Goal: Task Accomplishment & Management: Use online tool/utility

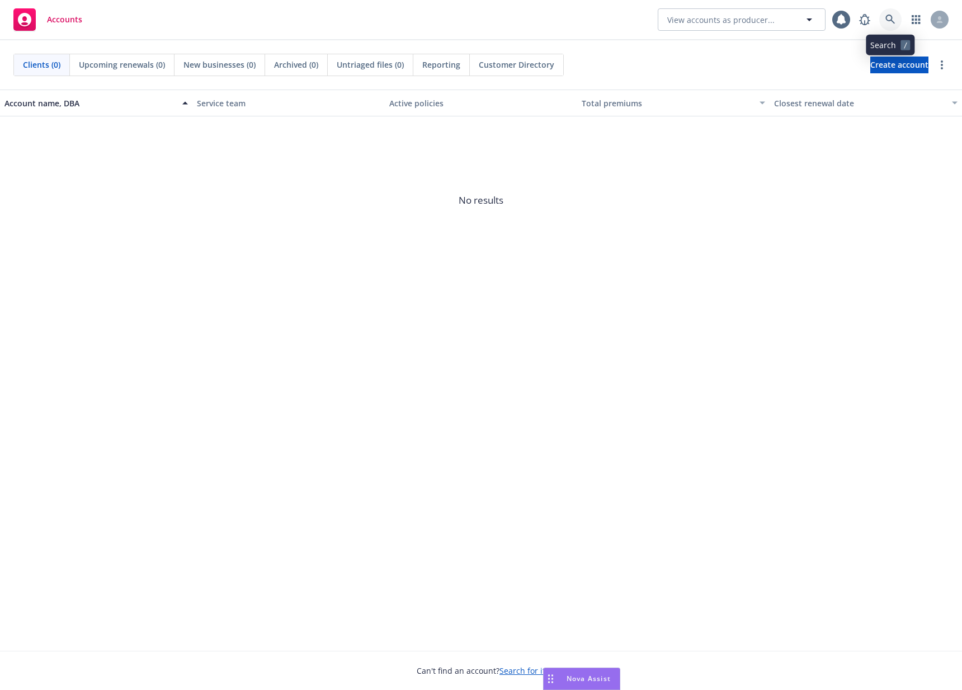
click at [891, 14] on link at bounding box center [891, 19] width 22 height 22
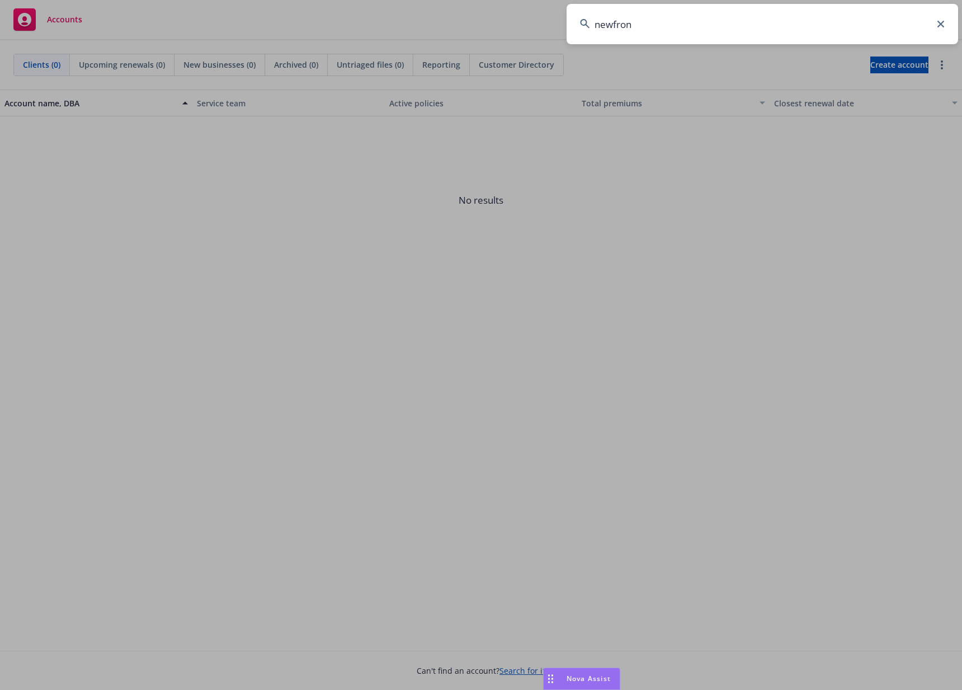
type input "newfront"
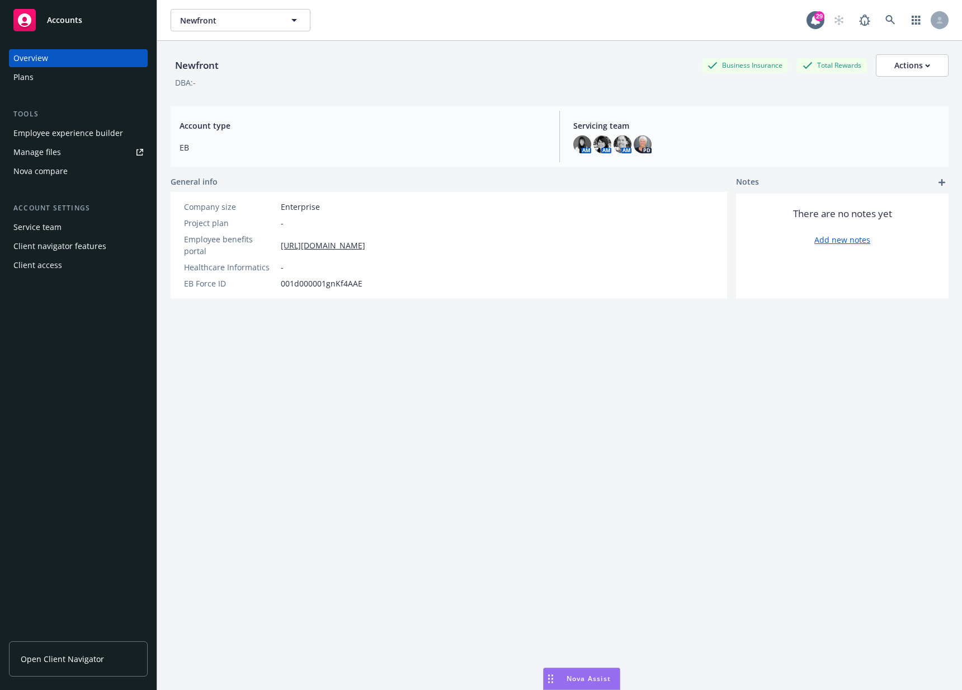
click at [79, 133] on div "Employee experience builder" at bounding box center [68, 133] width 110 height 18
click at [103, 131] on div "Employee experience builder" at bounding box center [68, 133] width 110 height 18
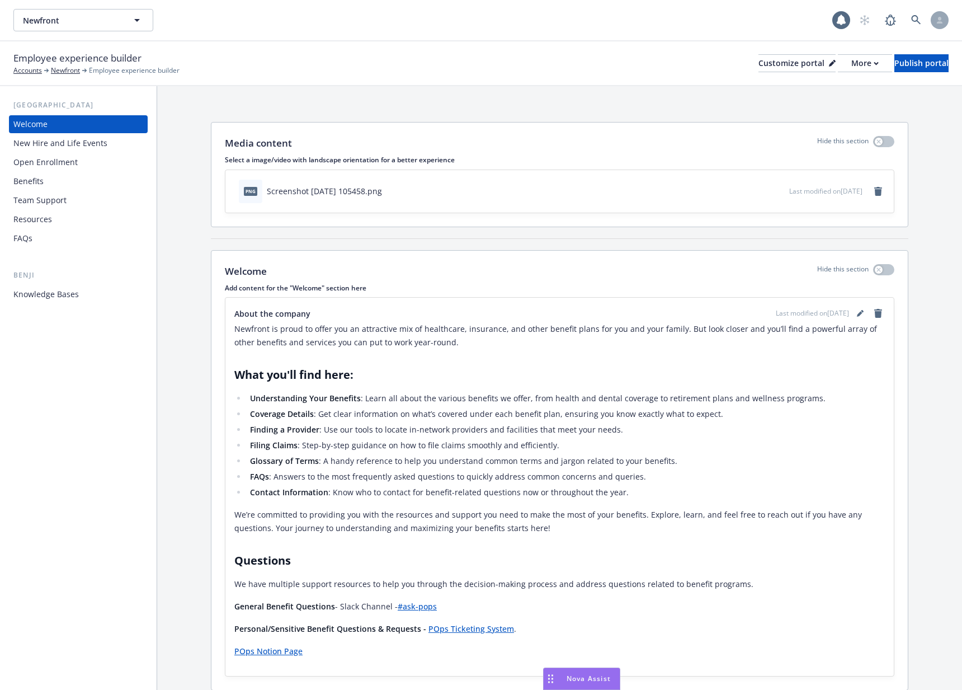
click at [49, 292] on div "Knowledge Bases" at bounding box center [45, 294] width 65 height 18
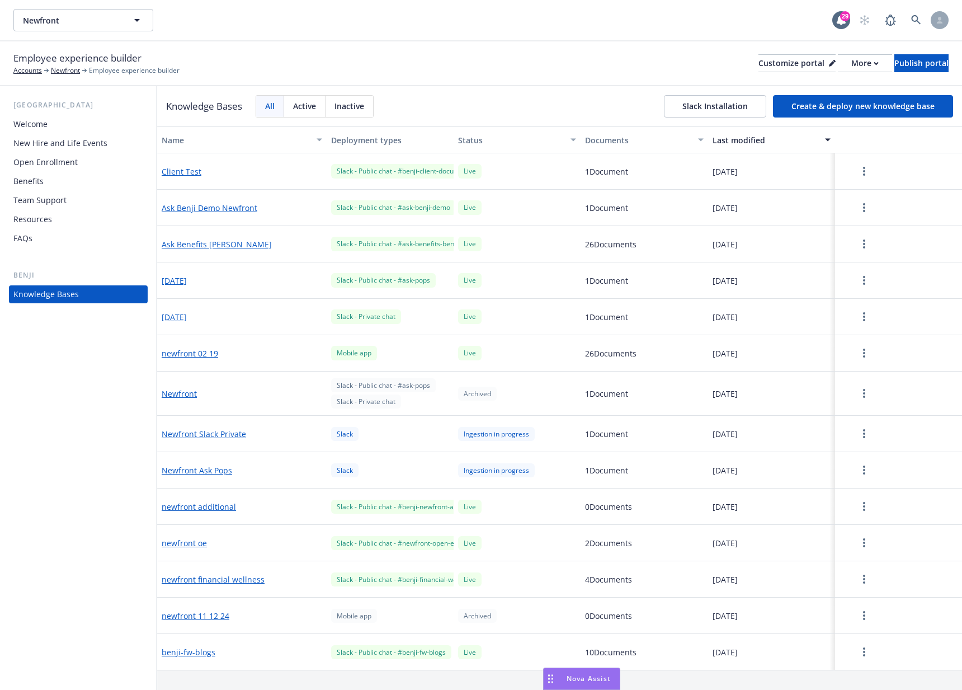
click at [839, 101] on button "Create & deploy new knowledge base" at bounding box center [863, 106] width 180 height 22
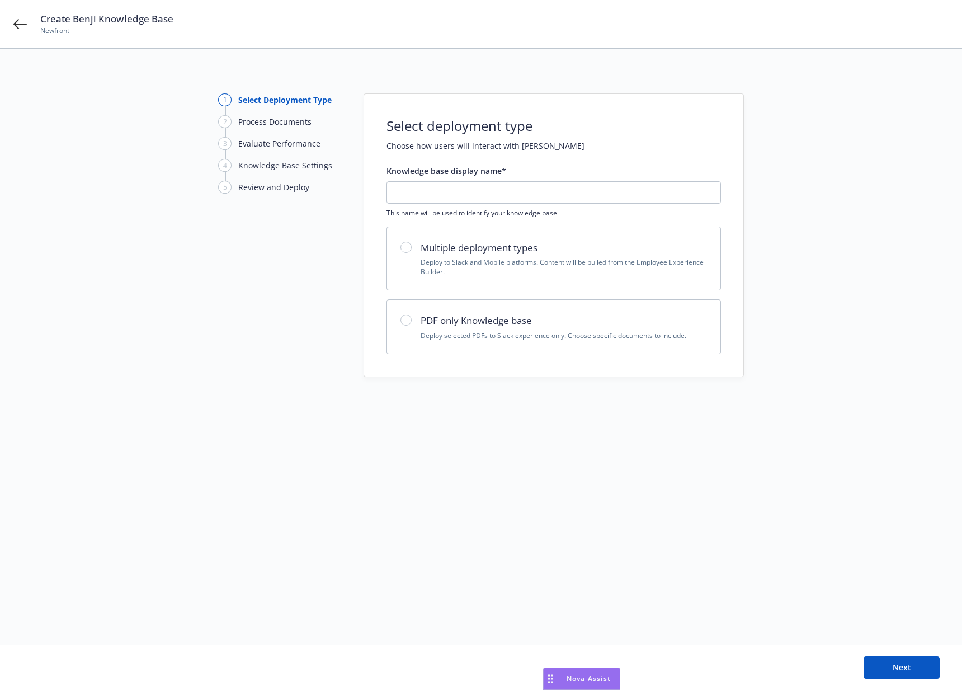
click at [406, 327] on div "PDF only Knowledge base Deploy selected PDFs to Slack experience only. Choose s…" at bounding box center [554, 326] width 307 height 27
radio input "true"
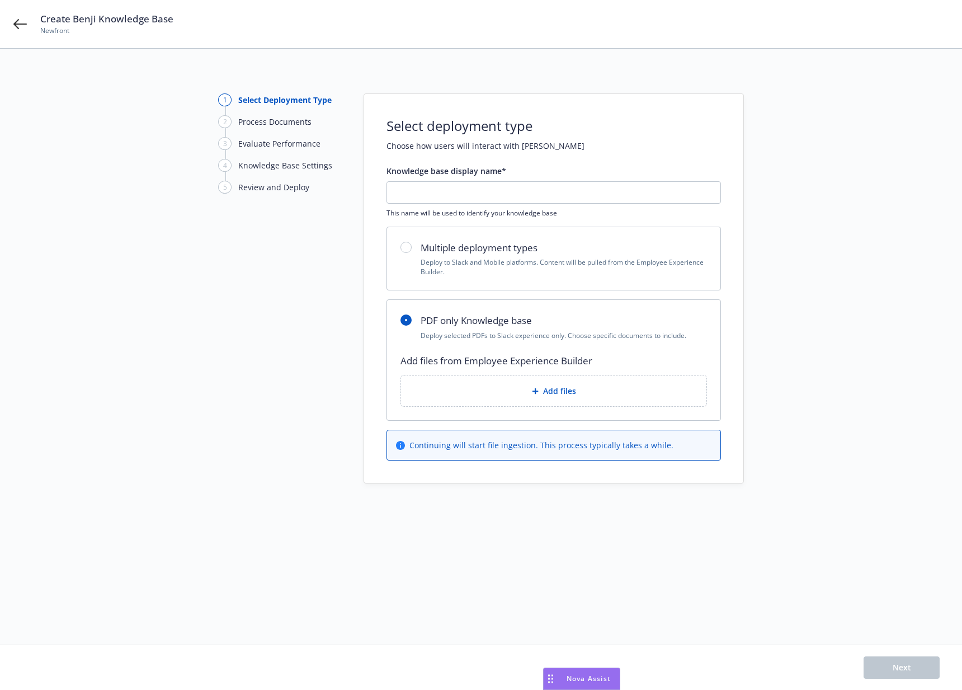
click at [479, 407] on div "Add files from Employee Experience Builder Add files" at bounding box center [554, 387] width 334 height 67
click at [478, 395] on div "Add files" at bounding box center [554, 390] width 288 height 13
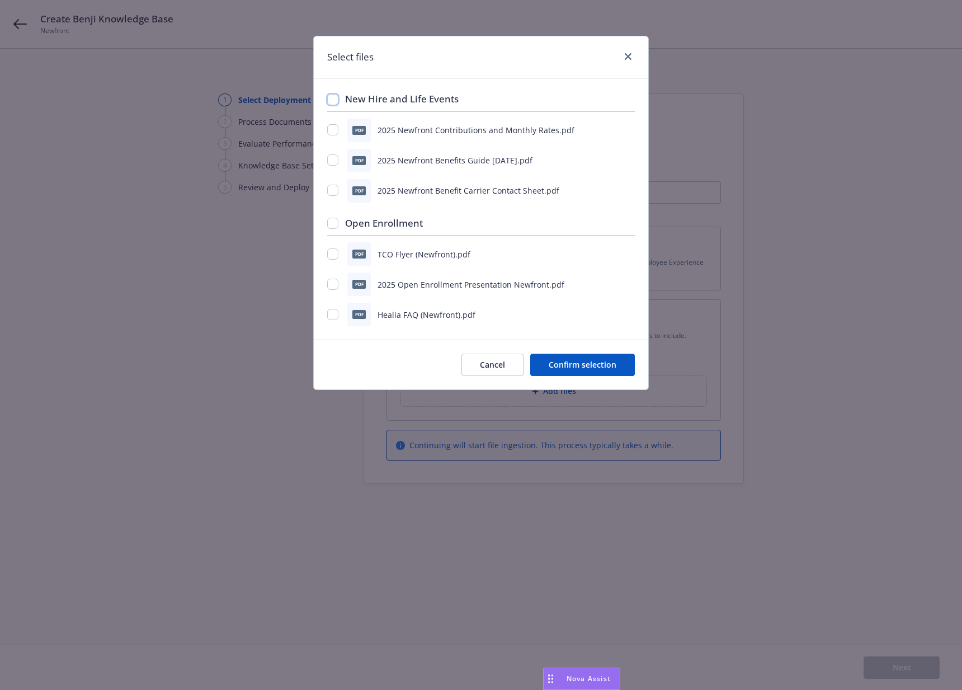
click at [335, 101] on input "checkbox" at bounding box center [332, 99] width 11 height 11
checkbox input "true"
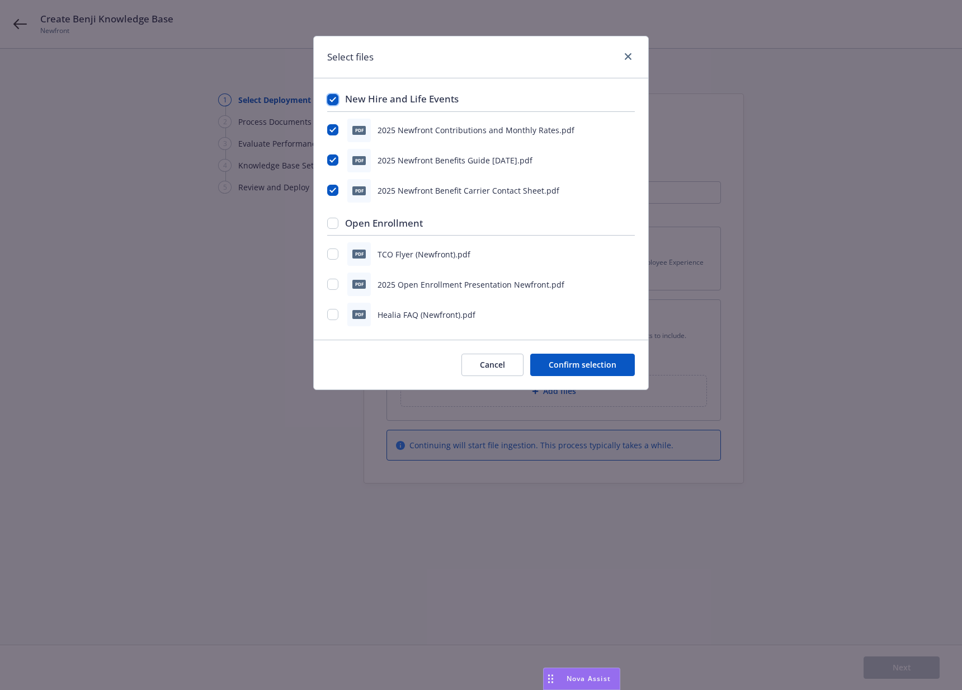
click at [335, 101] on input "checkbox" at bounding box center [332, 99] width 11 height 11
checkbox input "false"
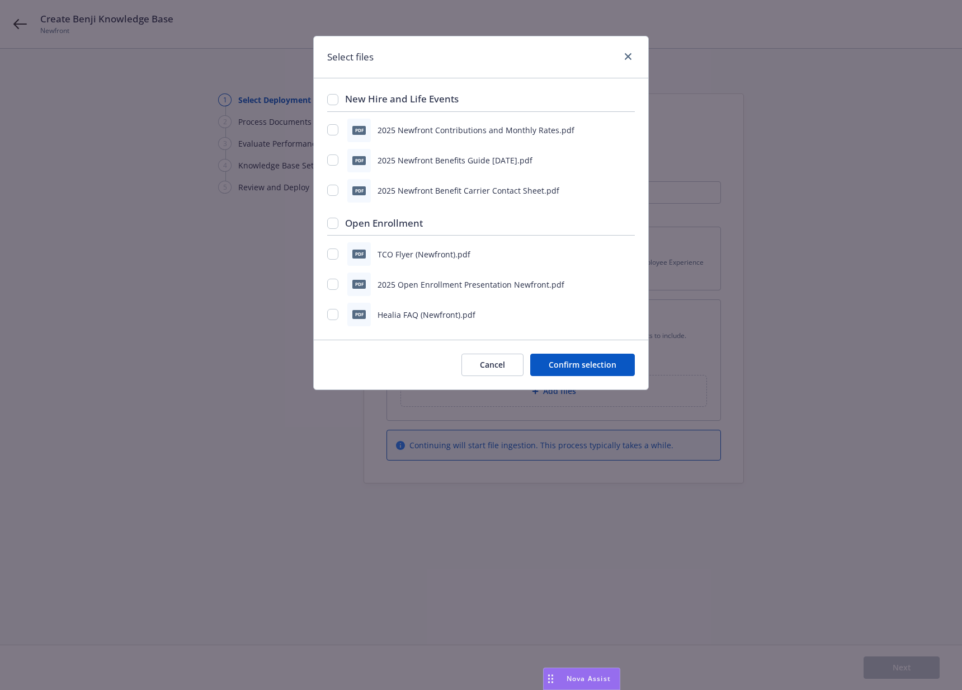
click at [335, 229] on div "Open Enrollment" at bounding box center [481, 226] width 308 height 20
click at [335, 227] on input "checkbox" at bounding box center [332, 223] width 11 height 11
checkbox input "true"
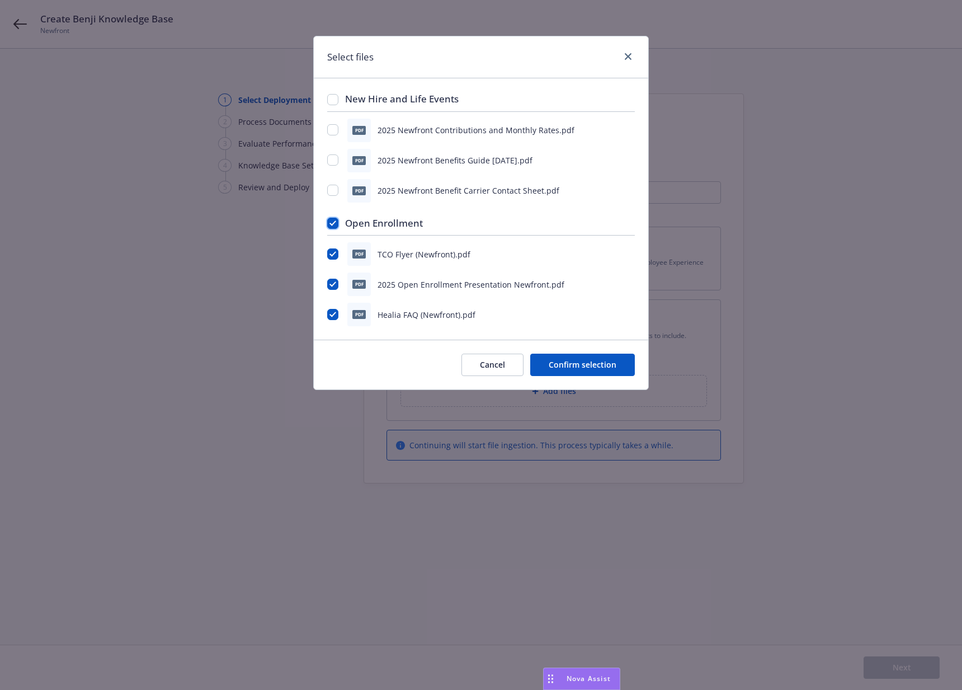
checkbox input "true"
click at [335, 227] on input "checkbox" at bounding box center [332, 223] width 11 height 11
checkbox input "false"
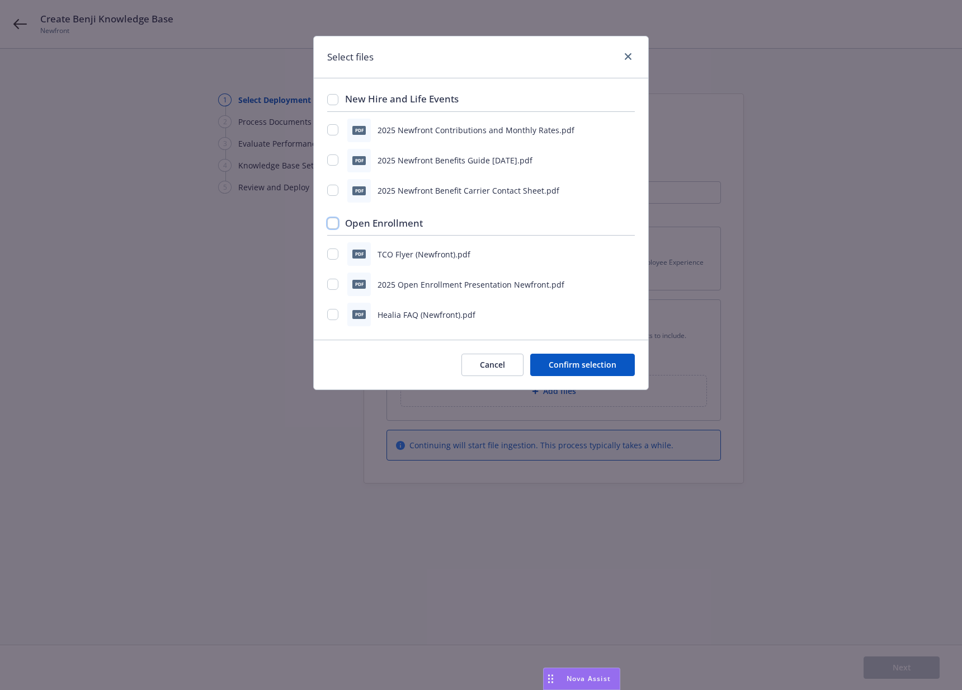
checkbox input "false"
click at [334, 255] on input "checkbox" at bounding box center [332, 253] width 11 height 11
checkbox input "true"
click at [335, 182] on div "pdf 2025 Newfront Benefit Carrier Contact Sheet.pdf" at bounding box center [481, 191] width 308 height 24
click at [334, 187] on input "checkbox" at bounding box center [332, 190] width 11 height 11
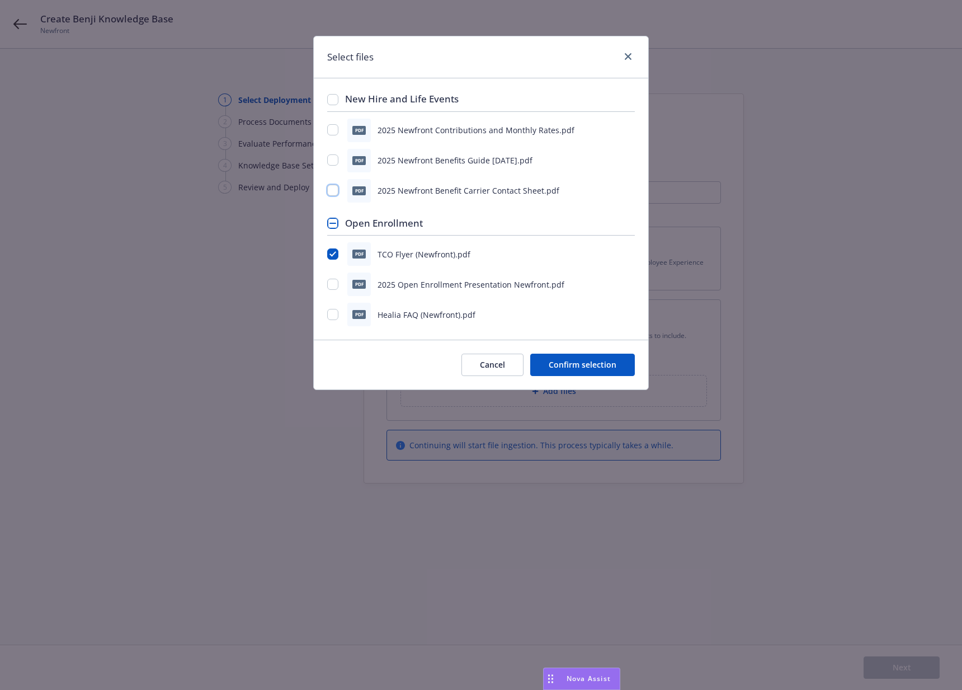
checkbox input "true"
click at [335, 226] on input "checkbox" at bounding box center [332, 223] width 11 height 11
checkbox input "true"
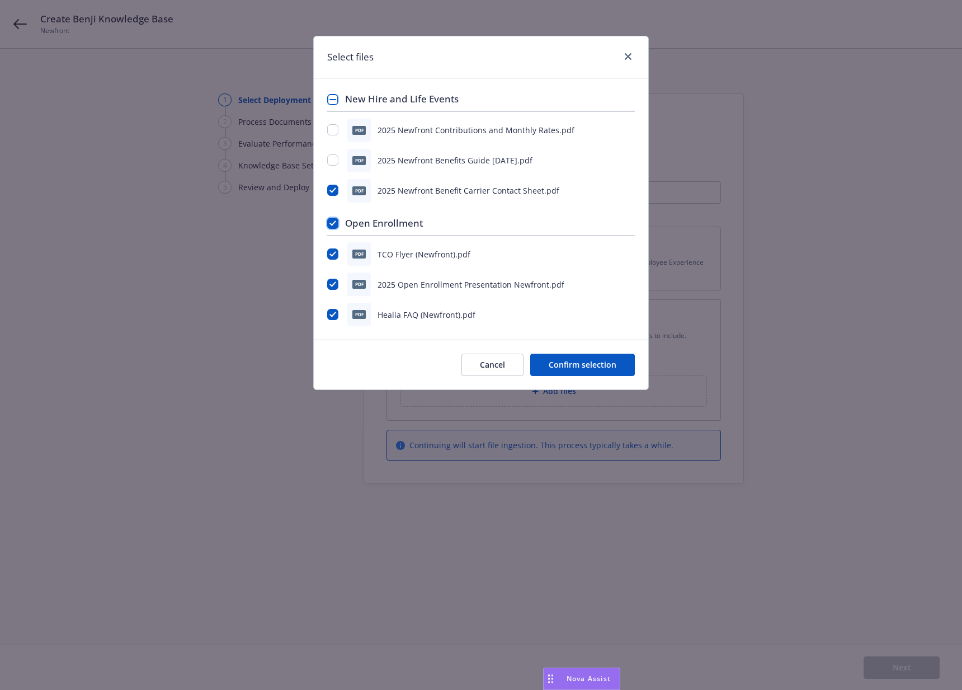
click at [335, 226] on input "checkbox" at bounding box center [332, 223] width 11 height 11
checkbox input "false"
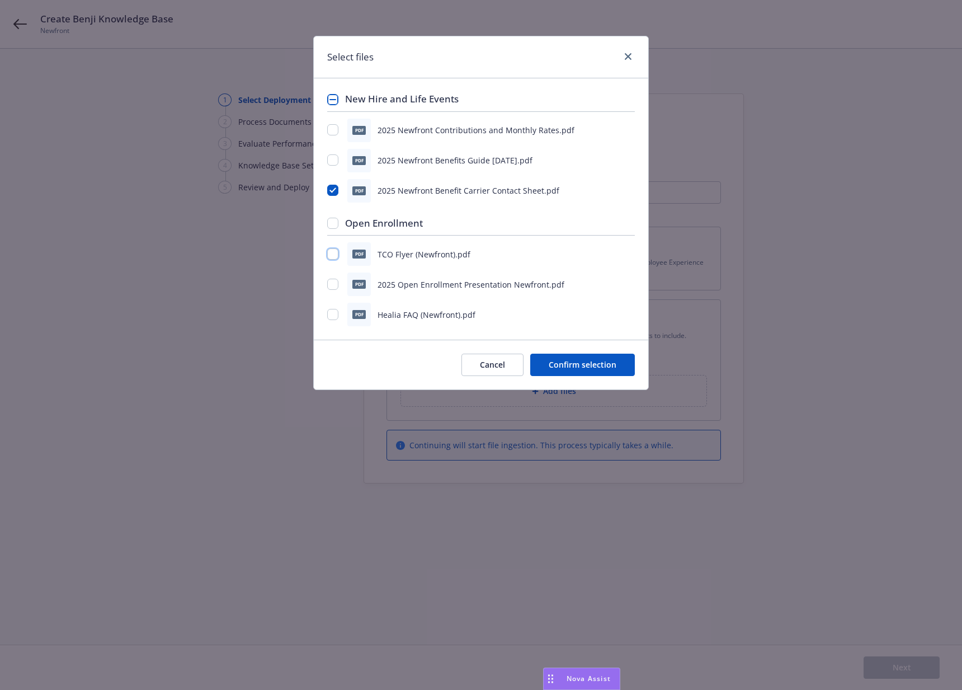
click at [330, 256] on input "checkbox" at bounding box center [332, 253] width 11 height 11
click at [330, 255] on input "checkbox" at bounding box center [332, 253] width 11 height 11
checkbox input "true"
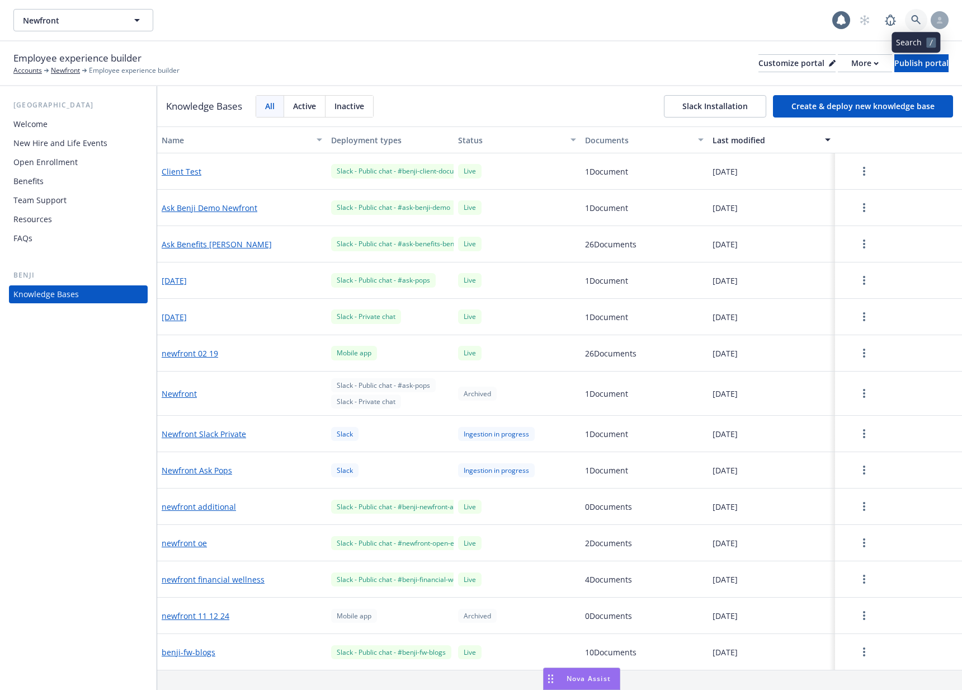
click at [909, 19] on link at bounding box center [916, 20] width 22 height 22
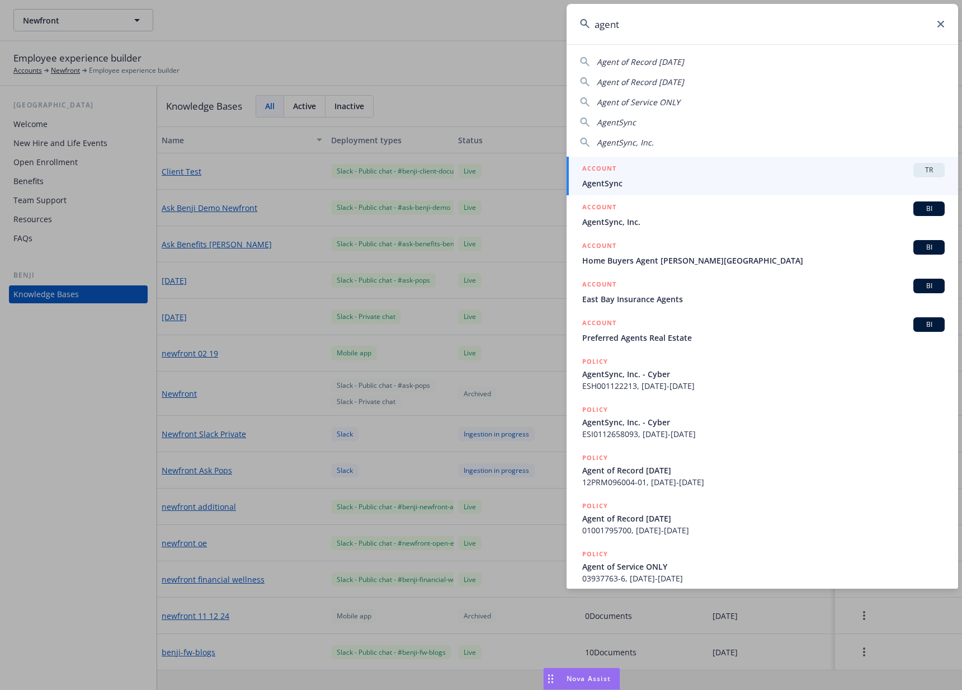
type input "agent"
click at [781, 174] on div "ACCOUNT TR" at bounding box center [764, 170] width 363 height 15
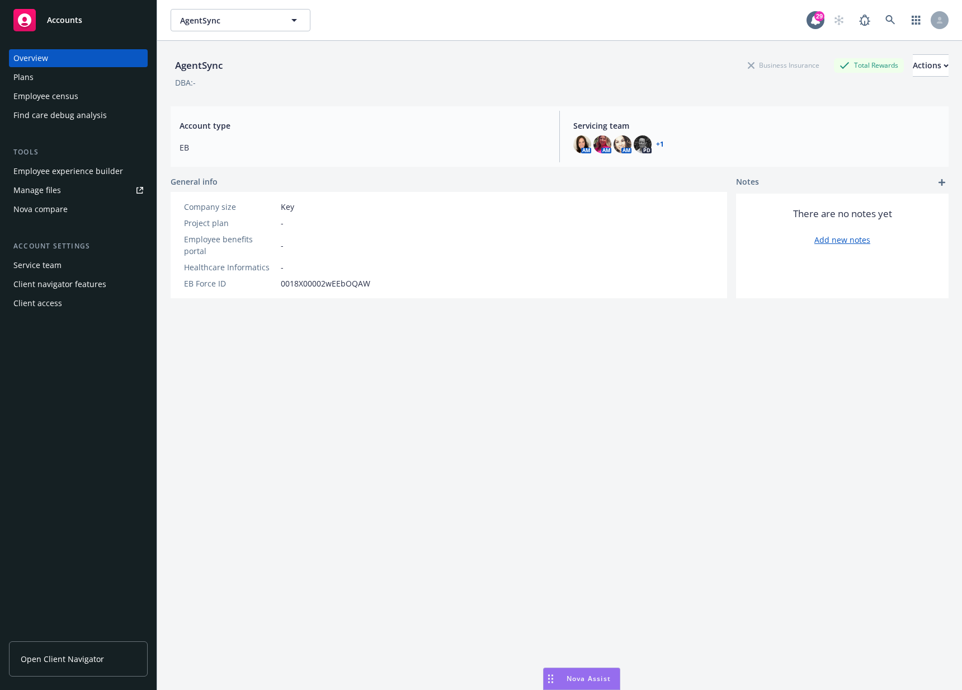
click at [53, 168] on div "Employee experience builder" at bounding box center [68, 171] width 110 height 18
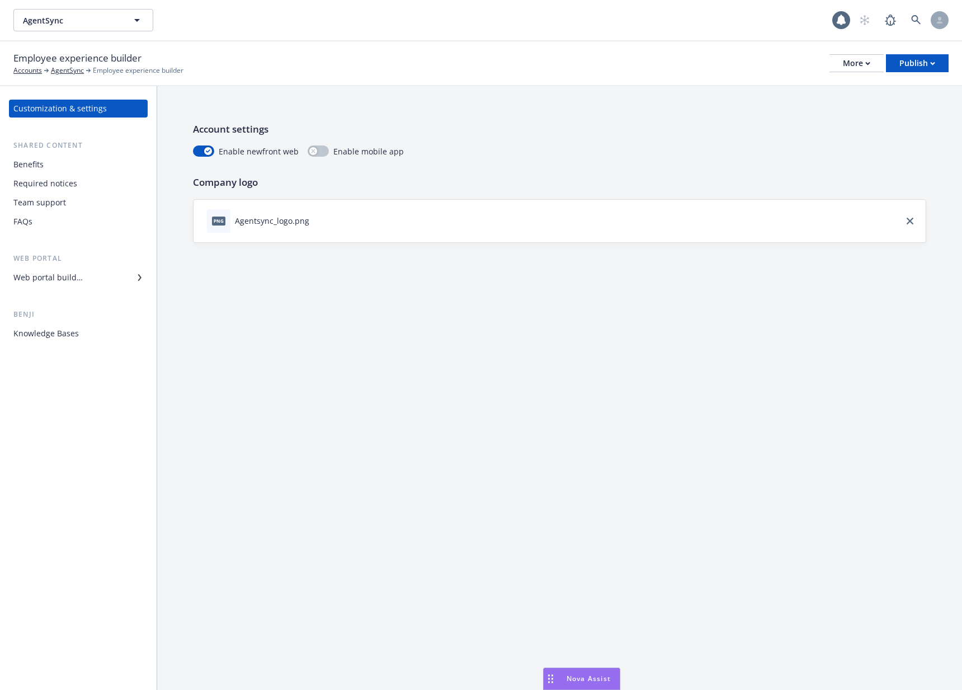
click at [99, 335] on div "Knowledge Bases" at bounding box center [78, 334] width 130 height 18
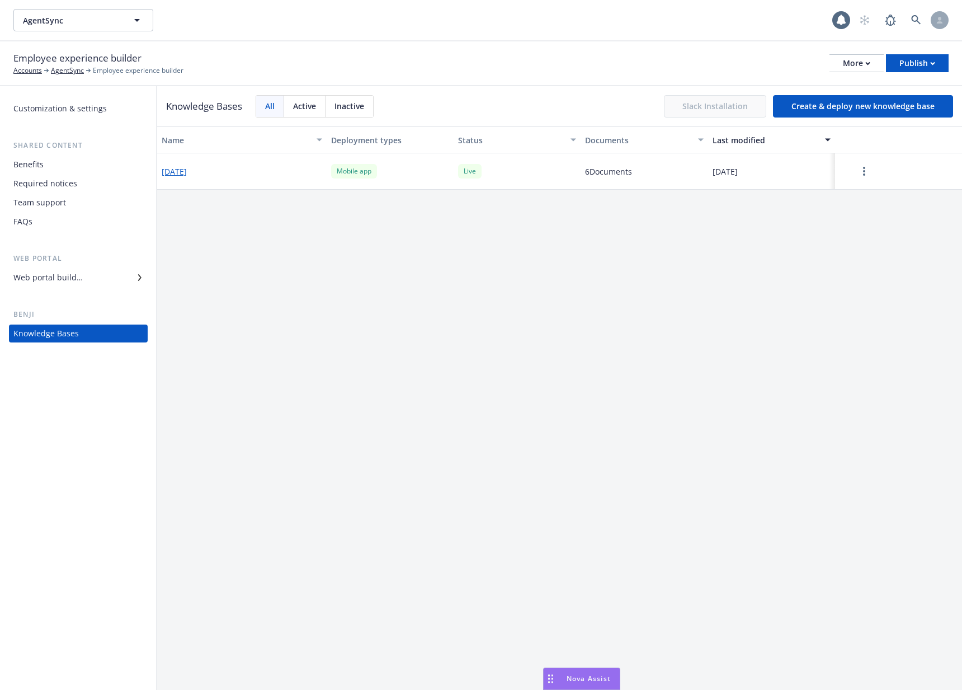
click at [886, 109] on button "Create & deploy new knowledge base" at bounding box center [863, 106] width 180 height 22
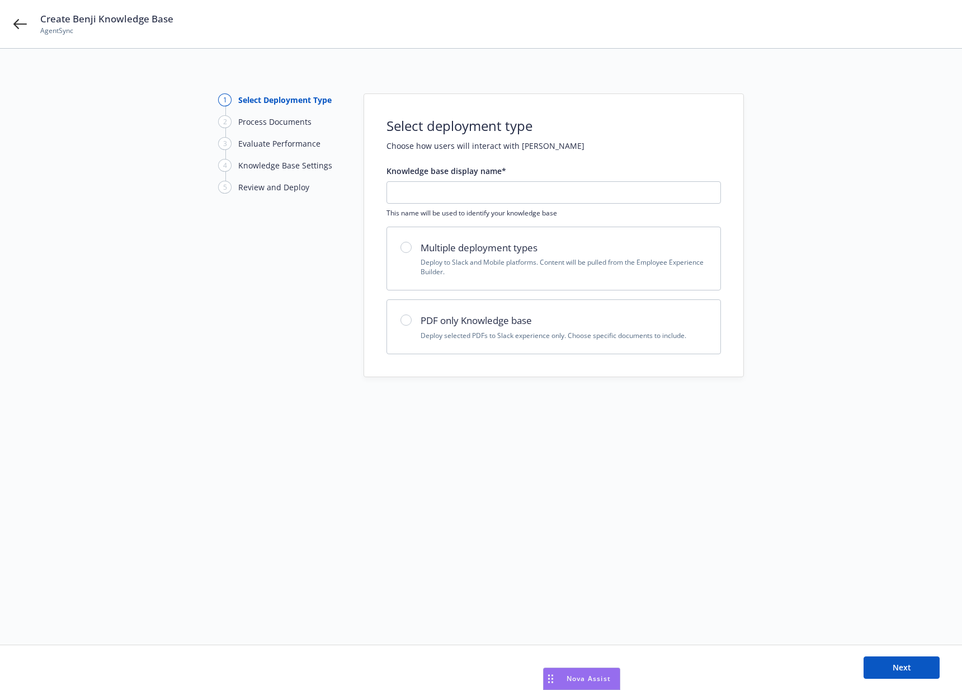
click at [427, 327] on h2 "PDF only Knowledge base" at bounding box center [564, 320] width 286 height 15
radio input "true"
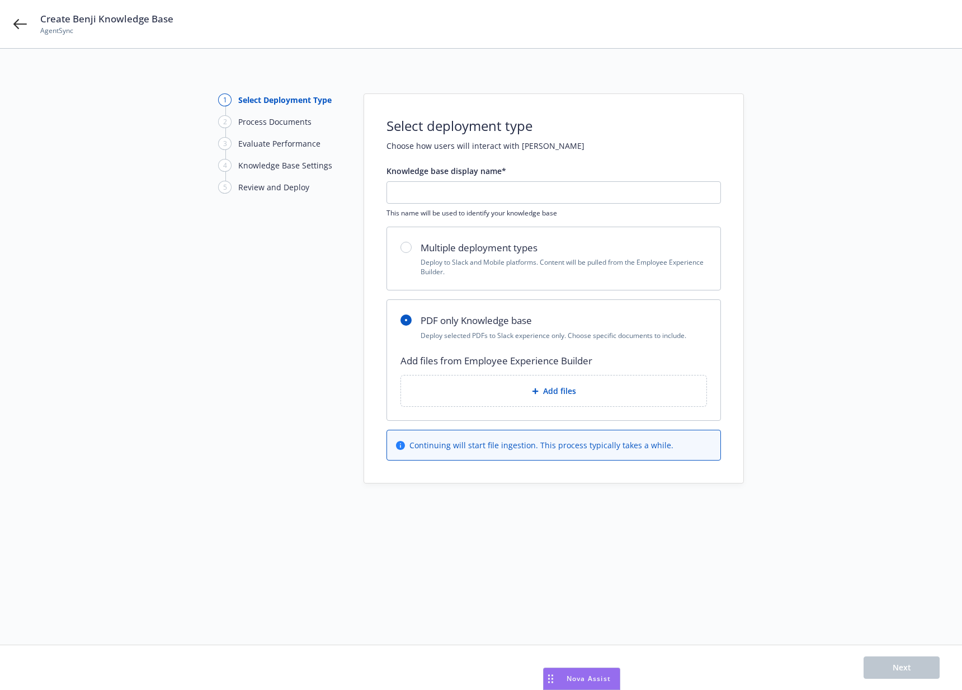
click at [462, 386] on div "Add files" at bounding box center [554, 390] width 288 height 13
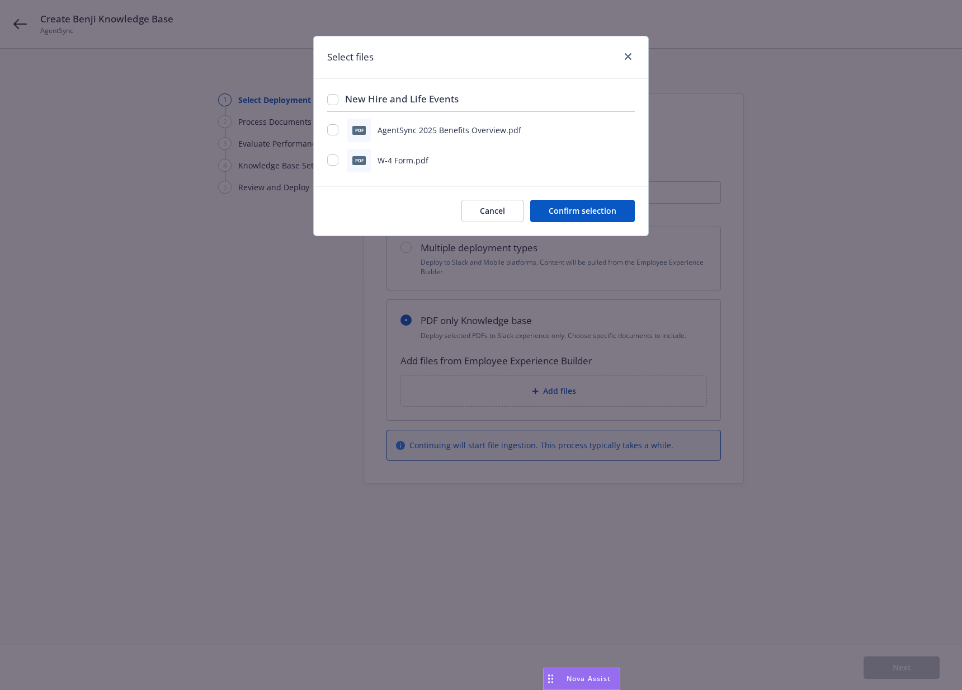
click at [492, 206] on button "Cancel" at bounding box center [493, 211] width 62 height 22
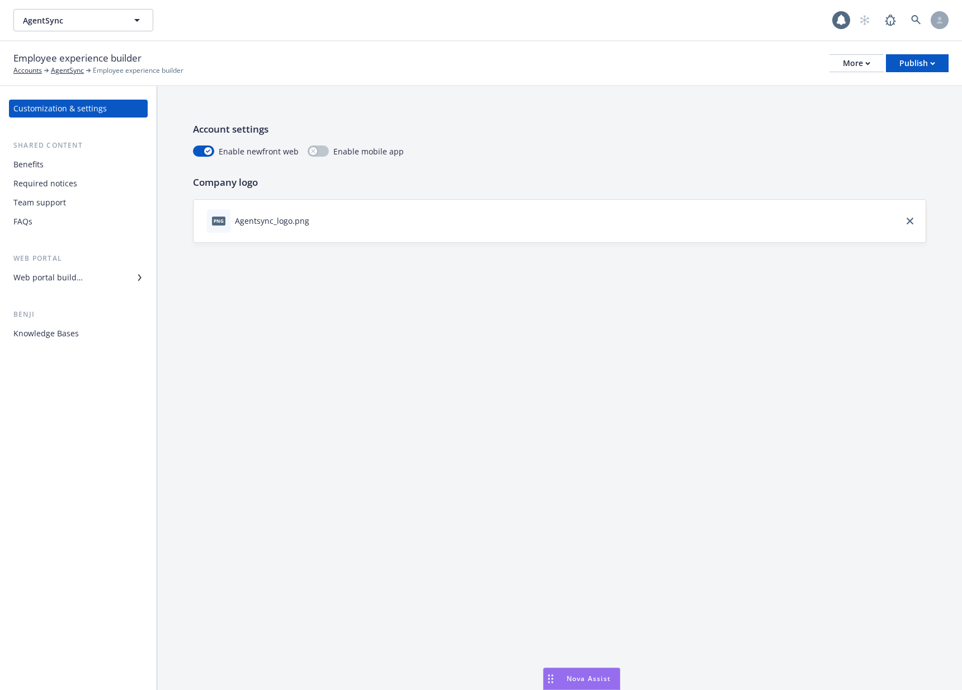
click at [928, 20] on div at bounding box center [901, 20] width 95 height 22
click at [905, 20] on div at bounding box center [901, 20] width 95 height 22
click at [913, 15] on icon at bounding box center [917, 20] width 10 height 10
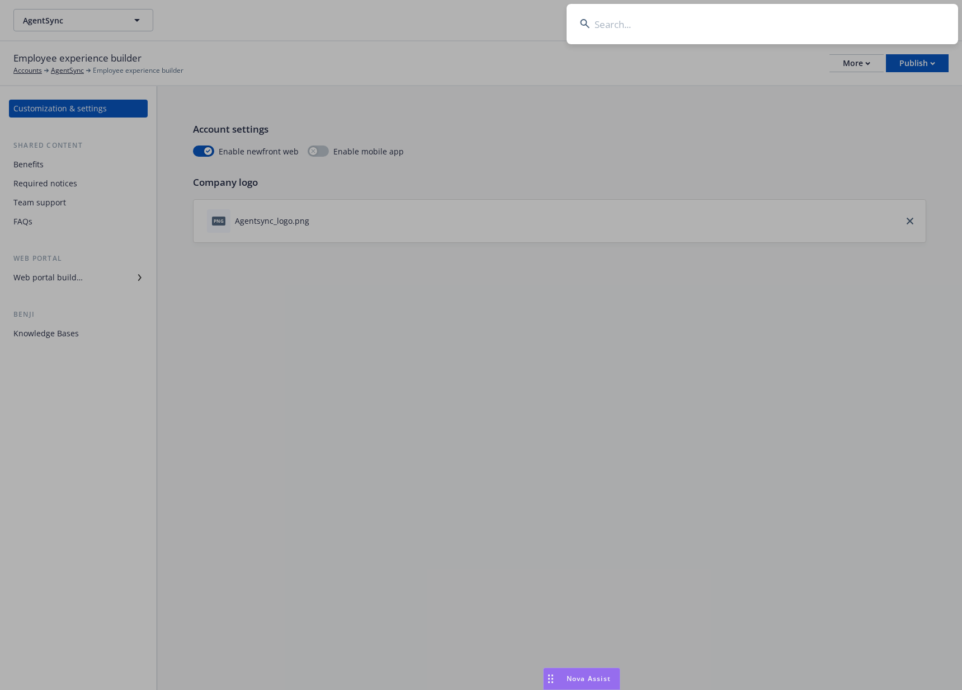
click at [687, 31] on input at bounding box center [763, 24] width 392 height 40
type input "medallia"
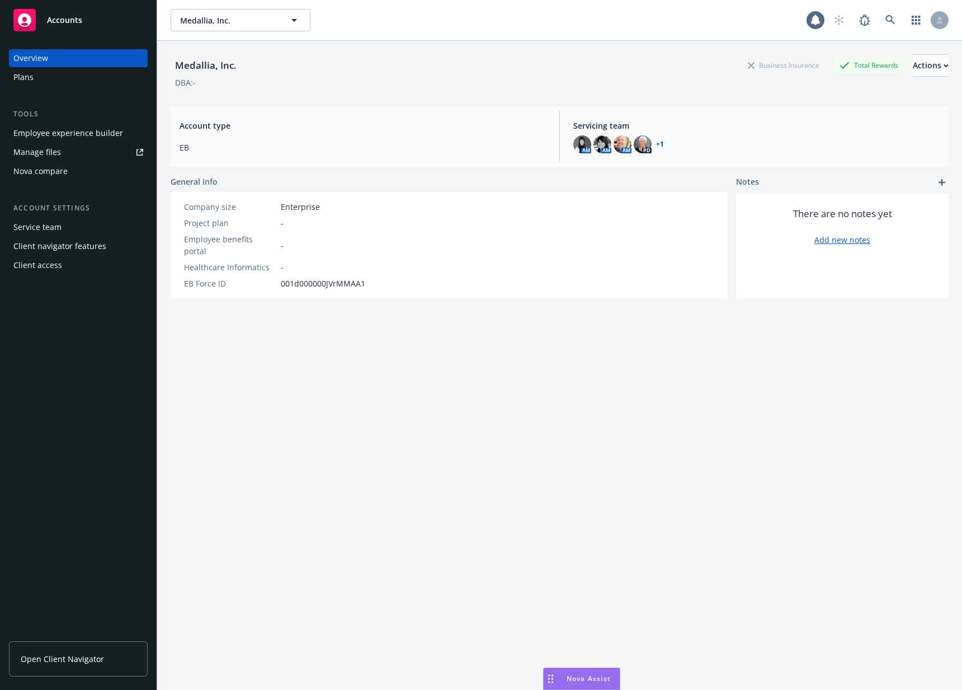
click at [88, 131] on div "Employee experience builder" at bounding box center [68, 133] width 110 height 18
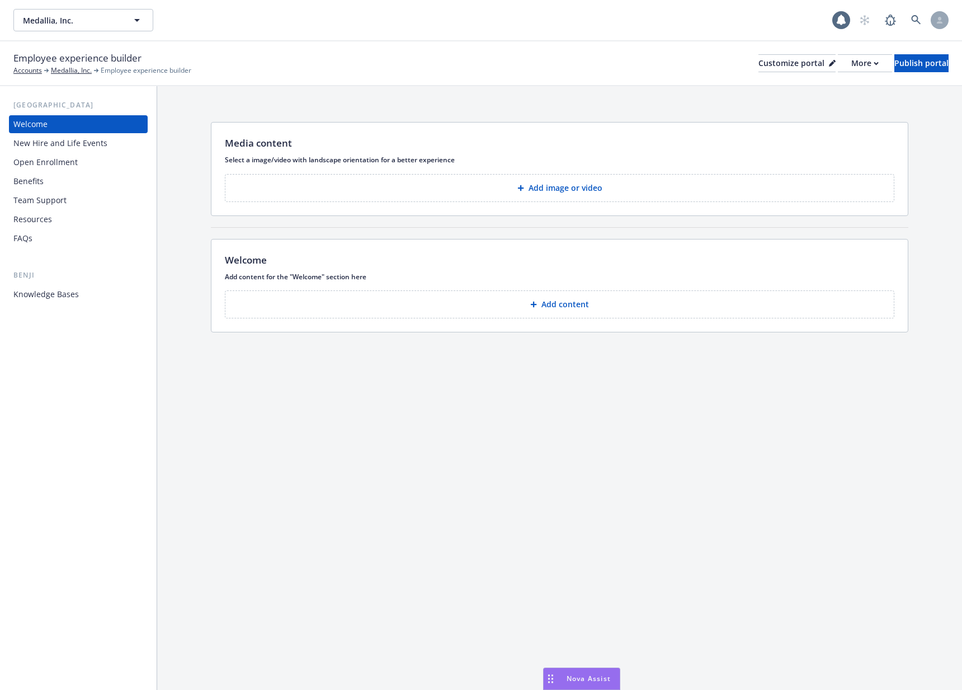
click at [72, 302] on div "Knowledge Bases" at bounding box center [45, 294] width 65 height 18
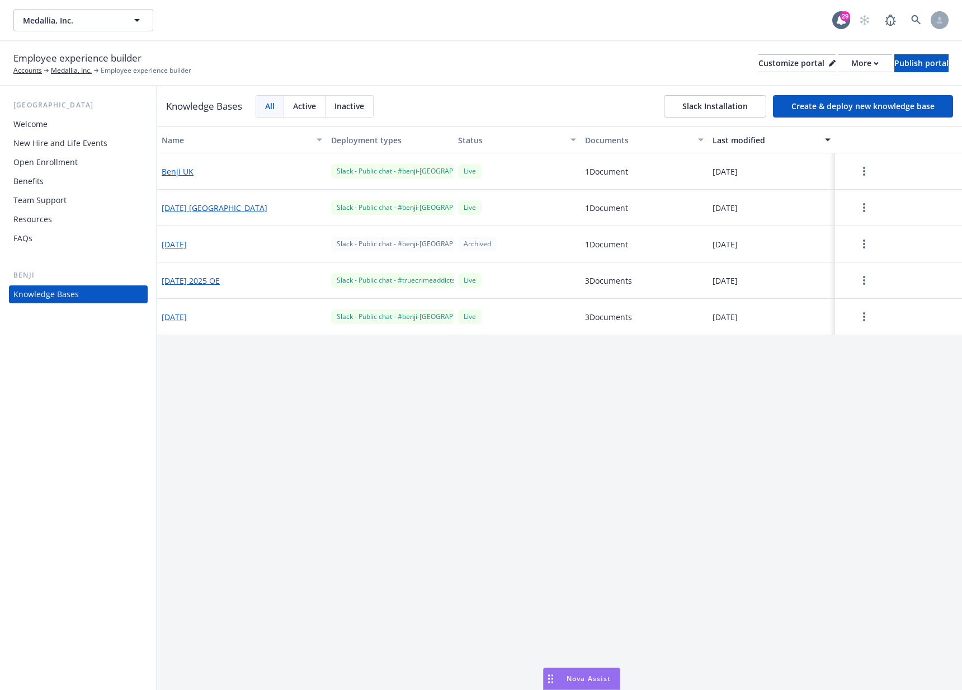
click at [847, 114] on button "Create & deploy new knowledge base" at bounding box center [863, 106] width 180 height 22
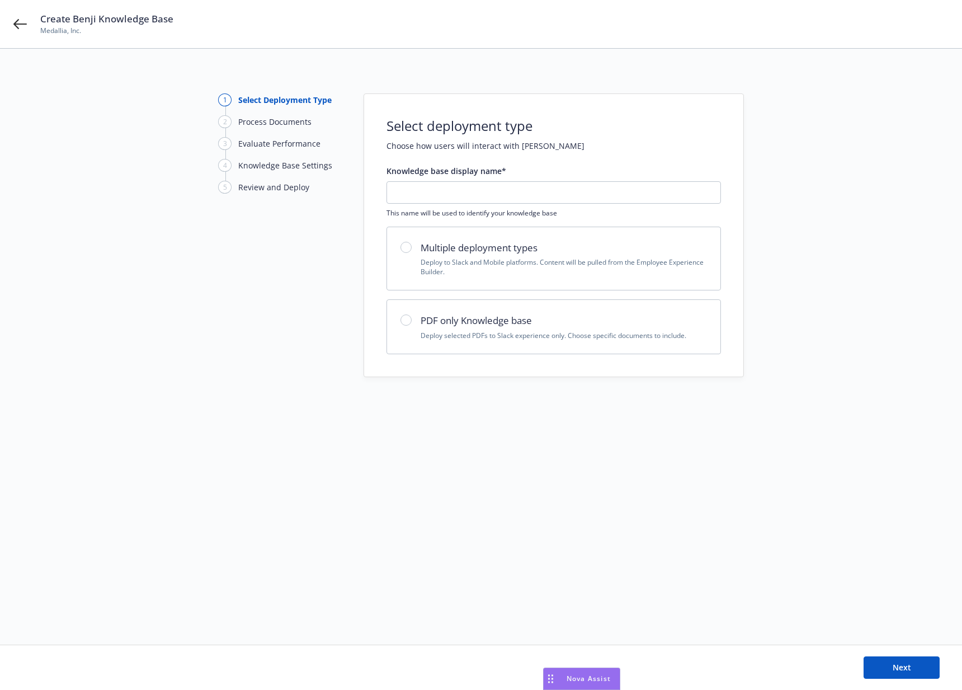
click at [416, 318] on div "PDF only Knowledge base Deploy selected PDFs to Slack experience only. Choose s…" at bounding box center [554, 326] width 307 height 27
radio input "true"
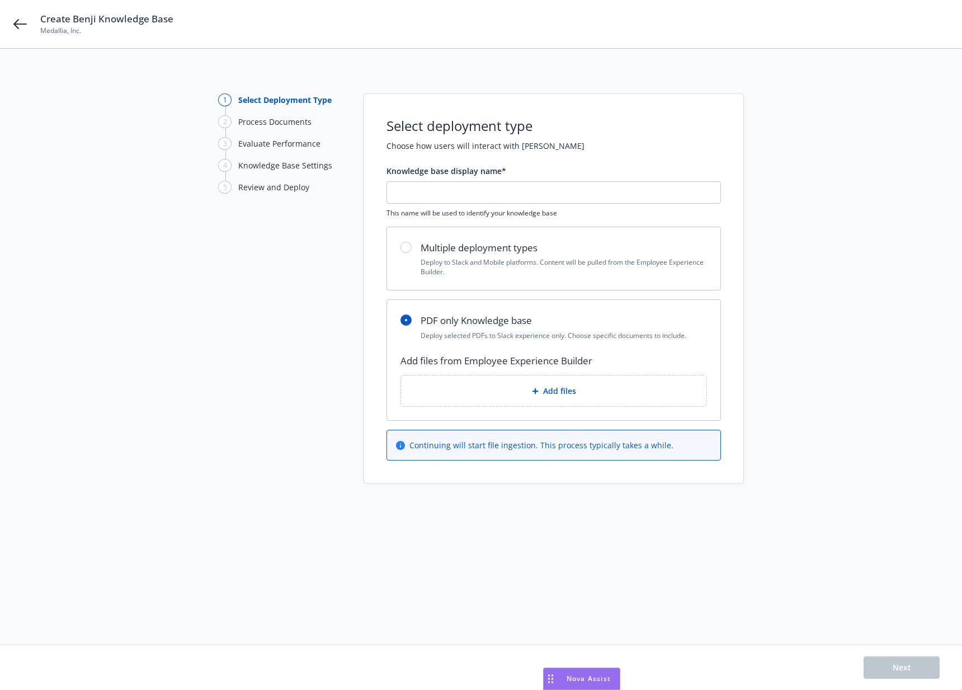
click at [486, 395] on div "Add files" at bounding box center [554, 390] width 288 height 13
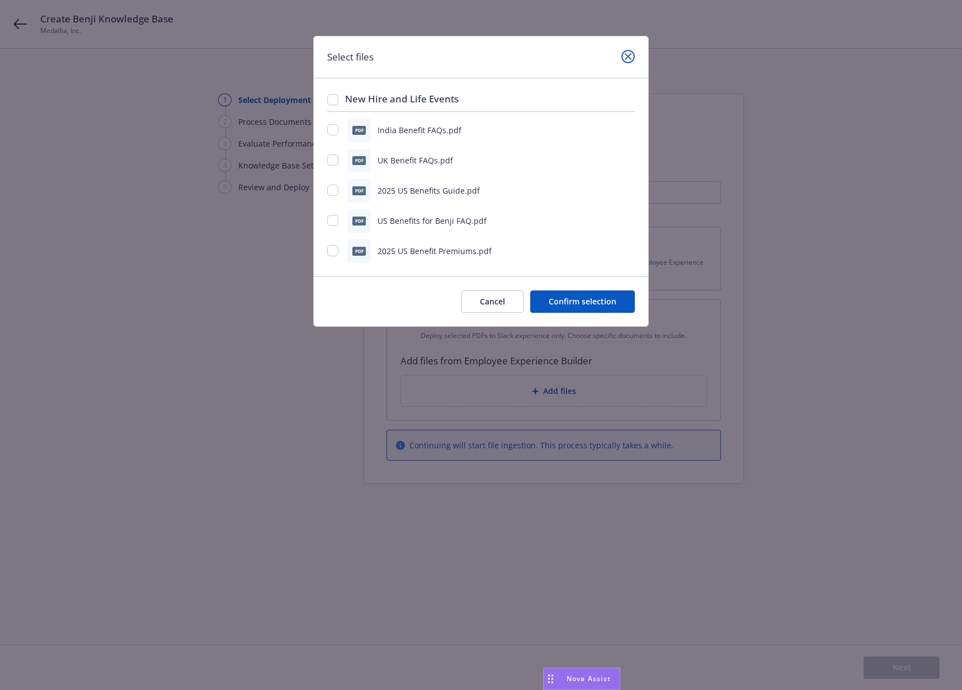
click at [626, 57] on icon "close" at bounding box center [628, 56] width 7 height 7
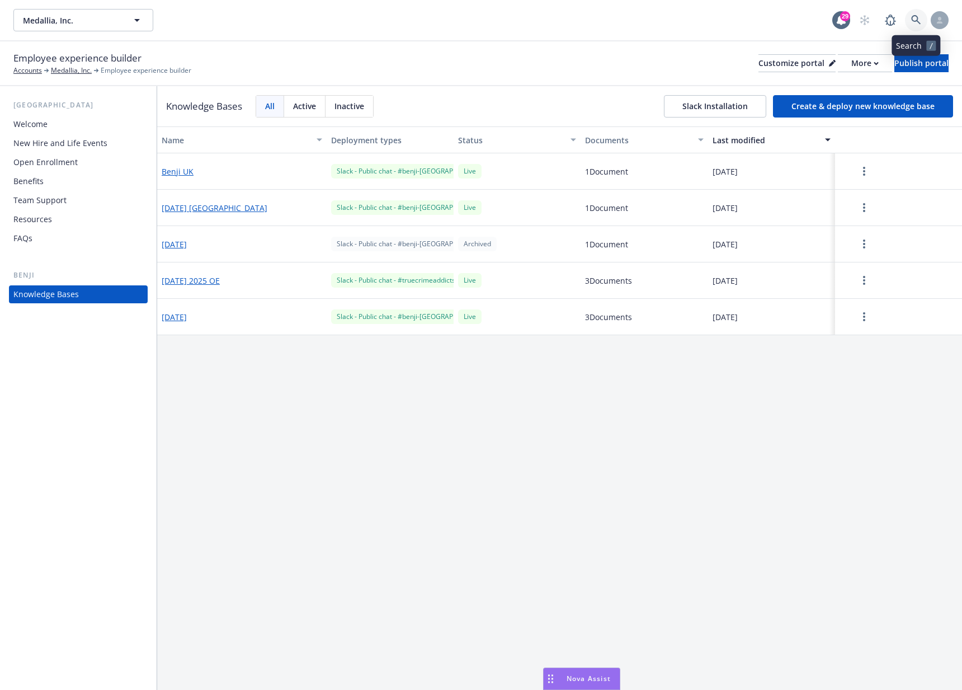
click at [917, 25] on link at bounding box center [916, 20] width 22 height 22
click at [906, 18] on link at bounding box center [916, 20] width 22 height 22
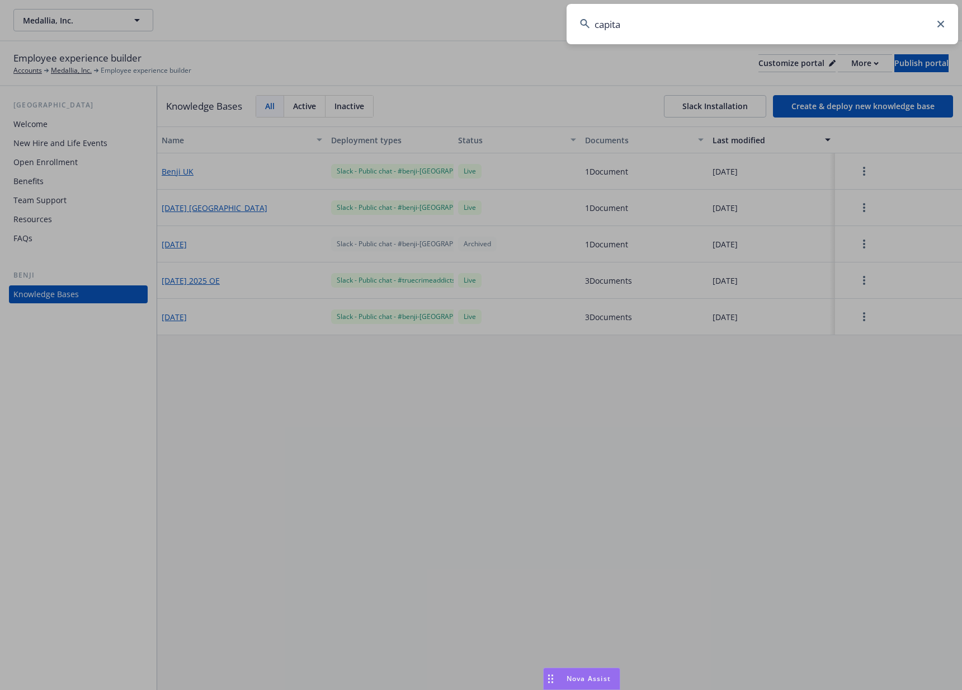
type input "capital"
type input "m"
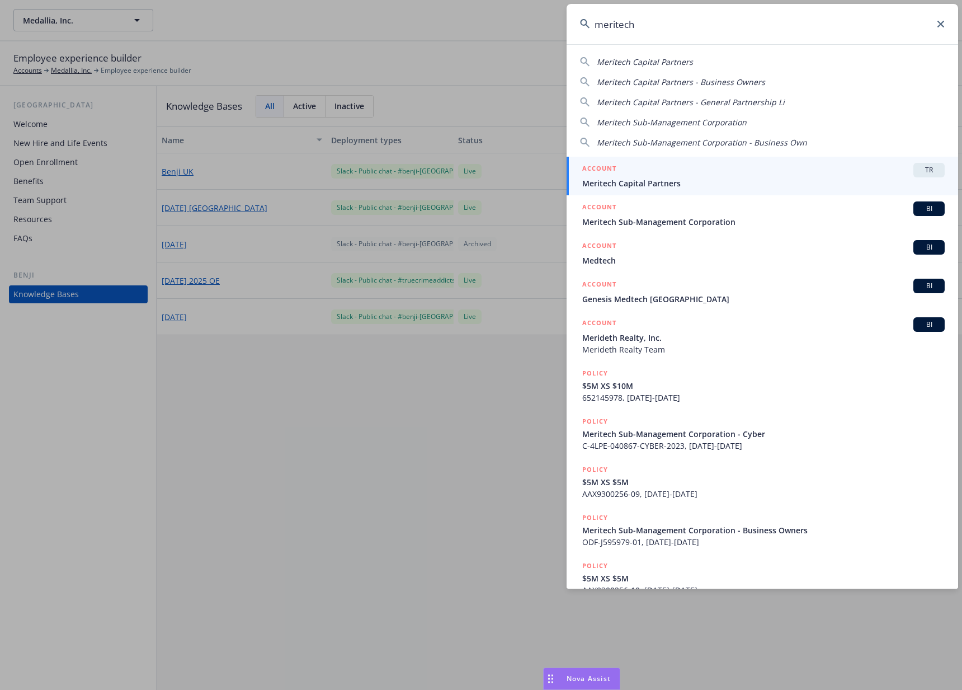
type input "meritech"
click at [683, 179] on span "Meritech Capital Partners" at bounding box center [764, 183] width 363 height 12
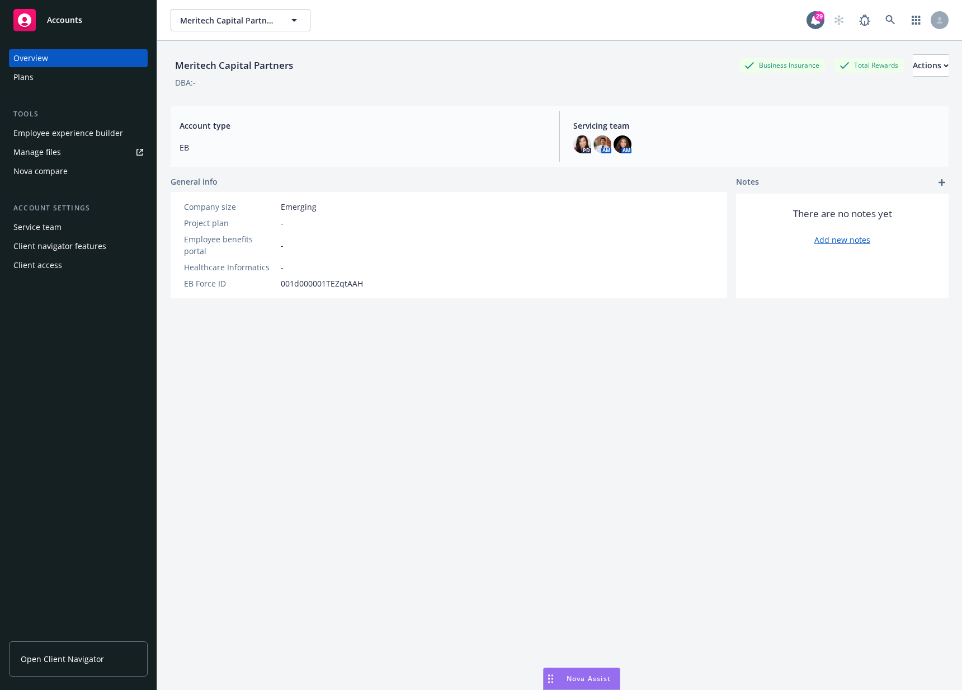
click at [72, 140] on div "Employee experience builder" at bounding box center [68, 133] width 110 height 18
click at [391, 72] on div "Meritech Capital Partners Business Insurance Total Rewards Actions" at bounding box center [560, 65] width 778 height 22
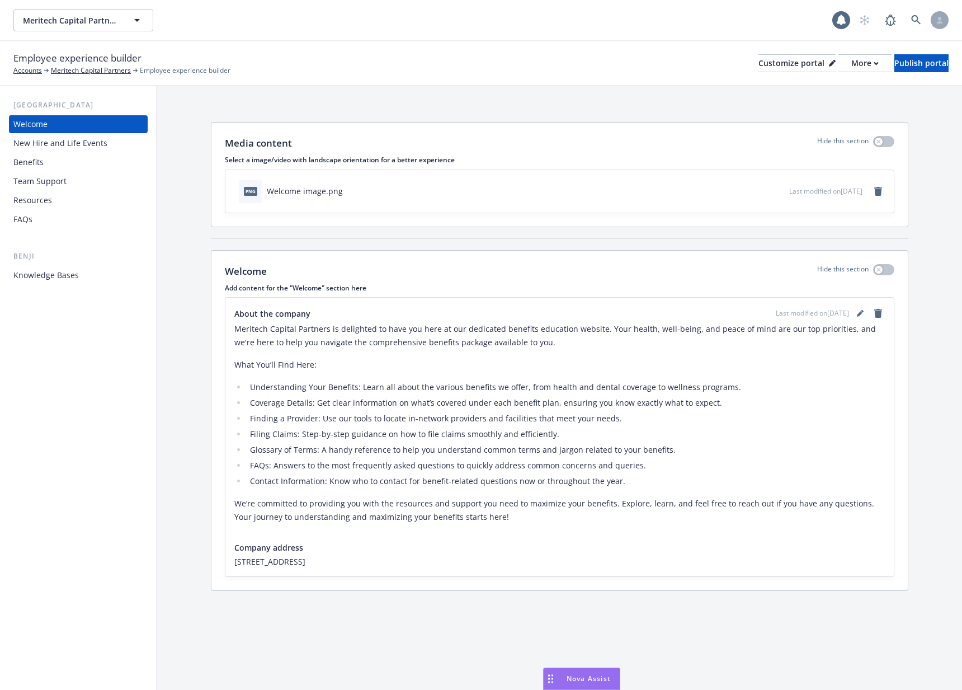
click at [65, 270] on div "Knowledge Bases" at bounding box center [45, 275] width 65 height 18
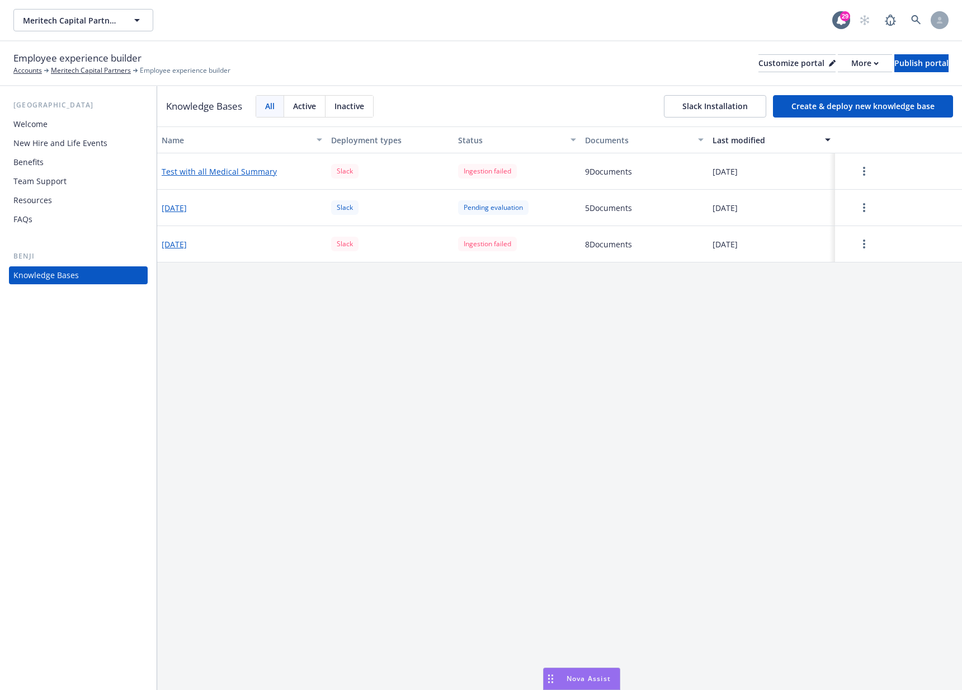
click at [858, 107] on button "Create & deploy new knowledge base" at bounding box center [863, 106] width 180 height 22
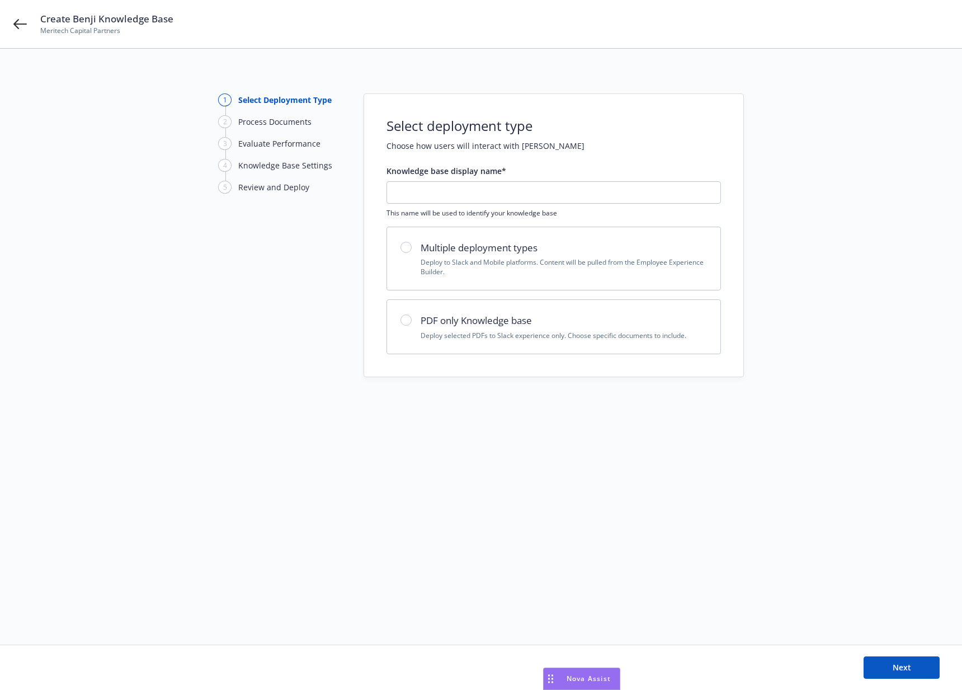
click at [434, 334] on p "Deploy selected PDFs to Slack experience only. Choose specific documents to inc…" at bounding box center [564, 336] width 286 height 10
radio input "true"
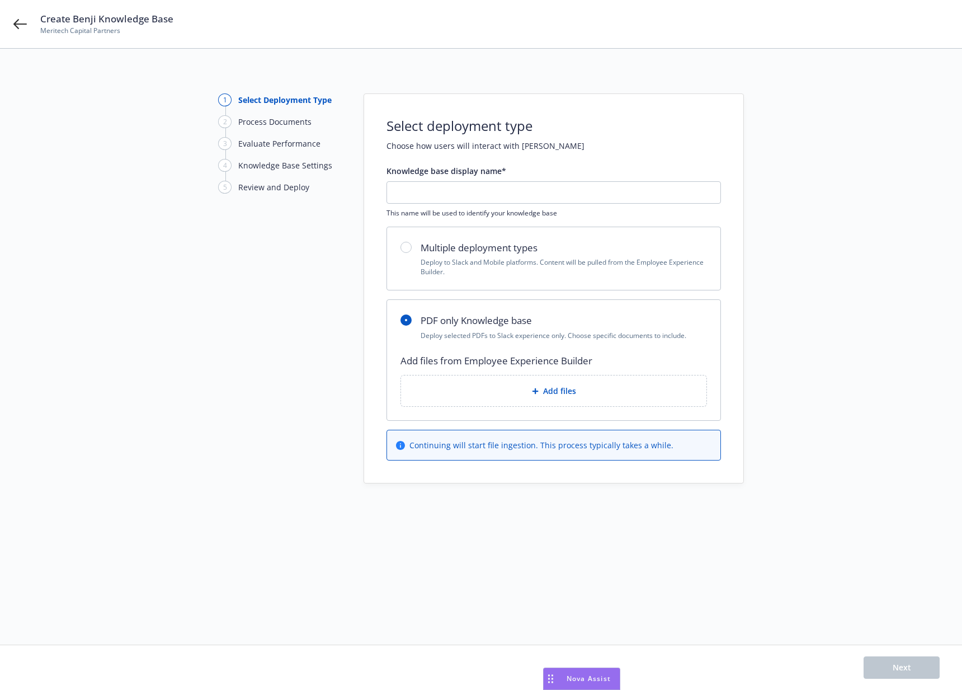
click at [618, 406] on div "Add files" at bounding box center [554, 390] width 306 height 31
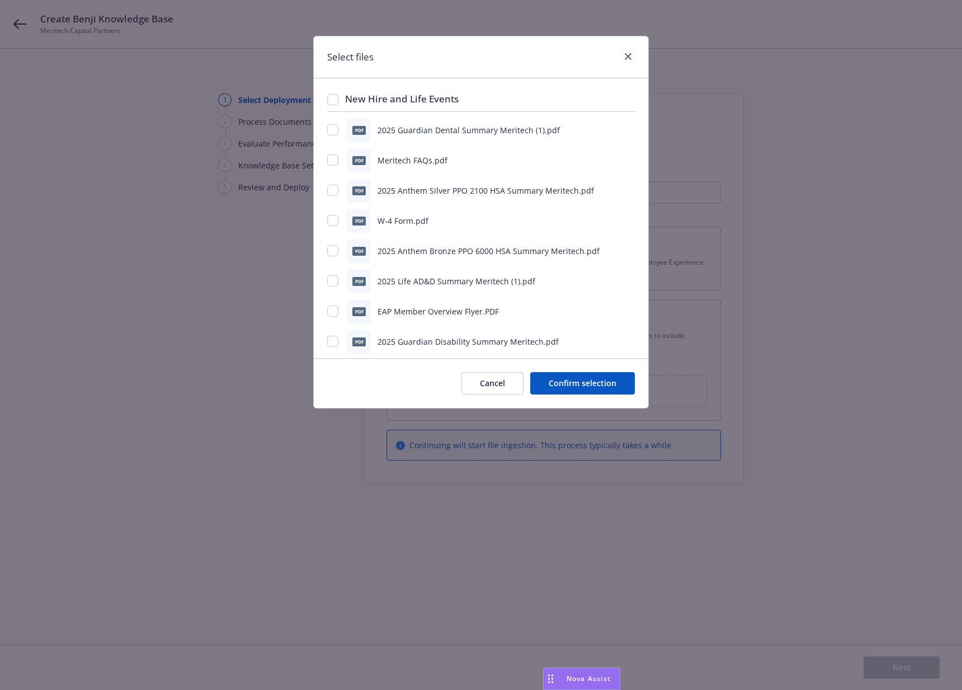
click at [339, 98] on div "New Hire and Life Events" at bounding box center [481, 102] width 308 height 20
click at [336, 104] on input "checkbox" at bounding box center [332, 99] width 11 height 11
checkbox input "true"
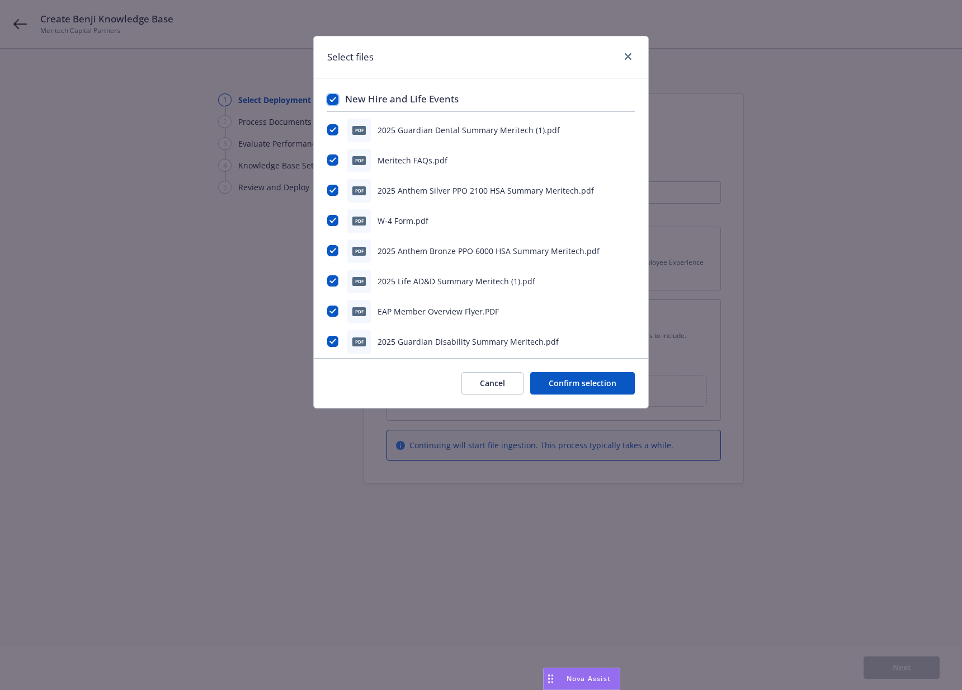
checkbox input "true"
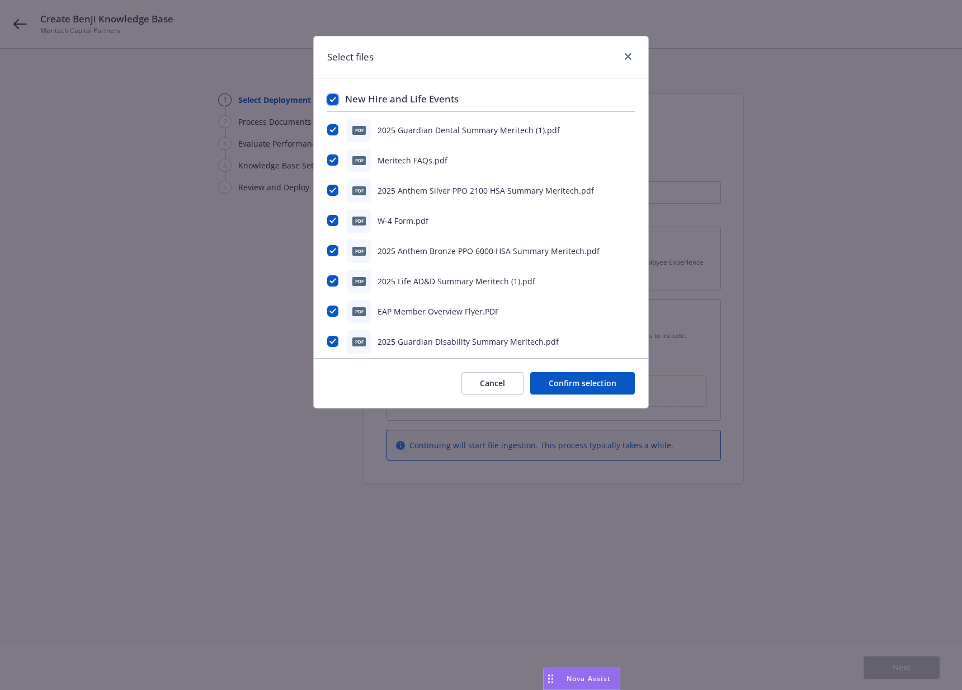
checkbox input "true"
click at [335, 98] on input "checkbox" at bounding box center [332, 99] width 11 height 11
checkbox input "false"
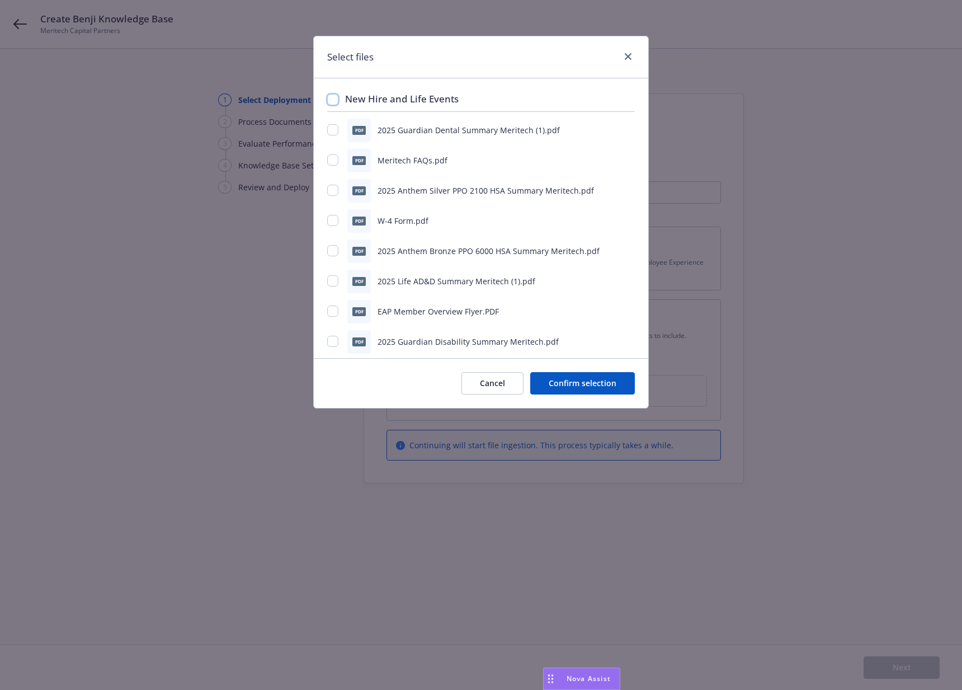
checkbox input "false"
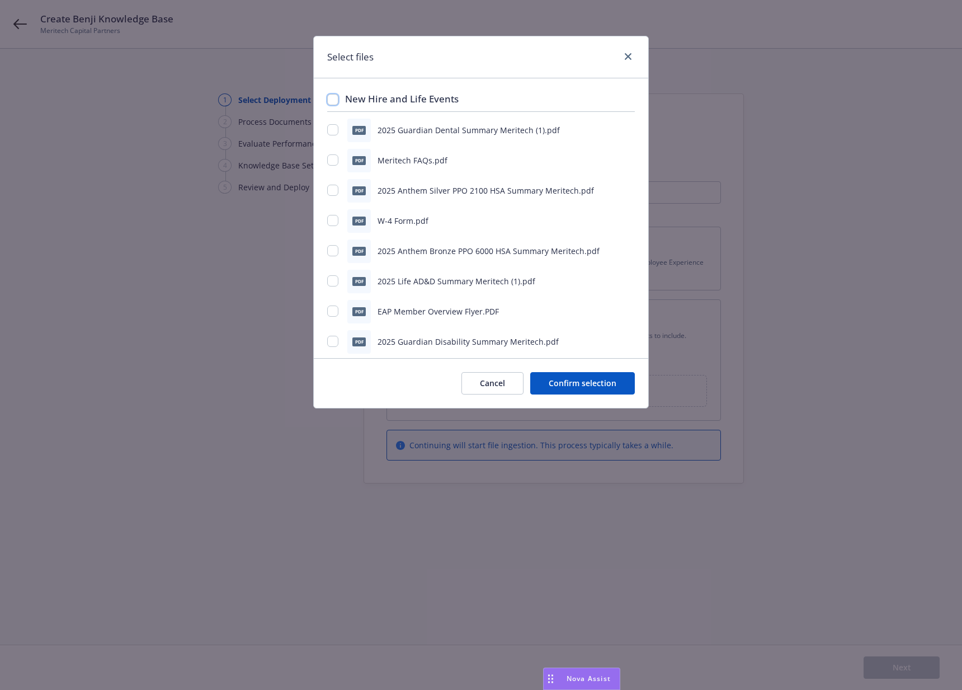
checkbox input "false"
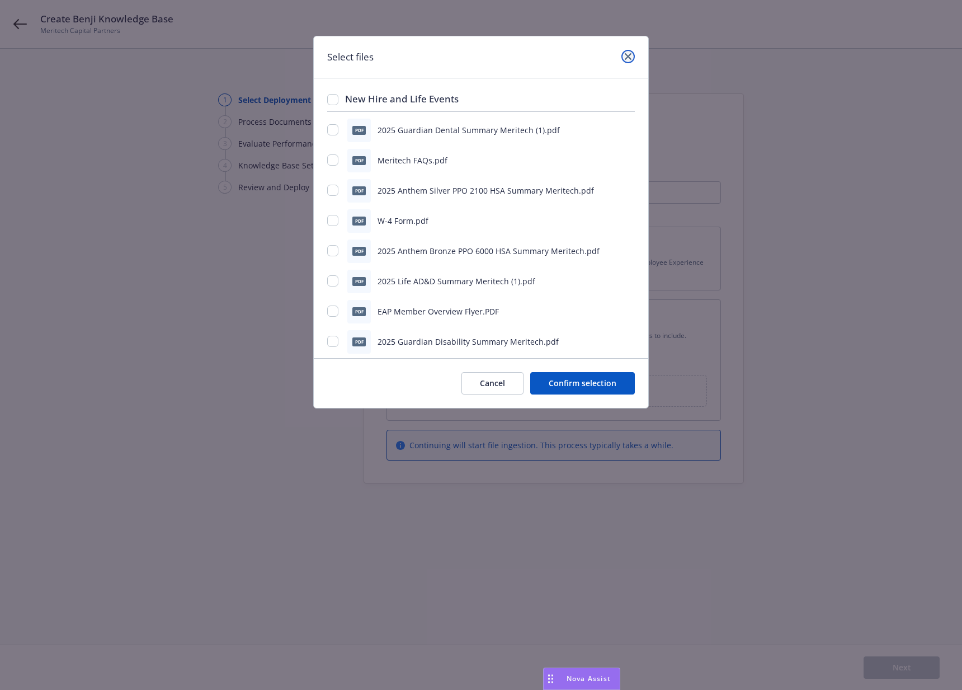
click at [626, 56] on icon "close" at bounding box center [628, 56] width 7 height 7
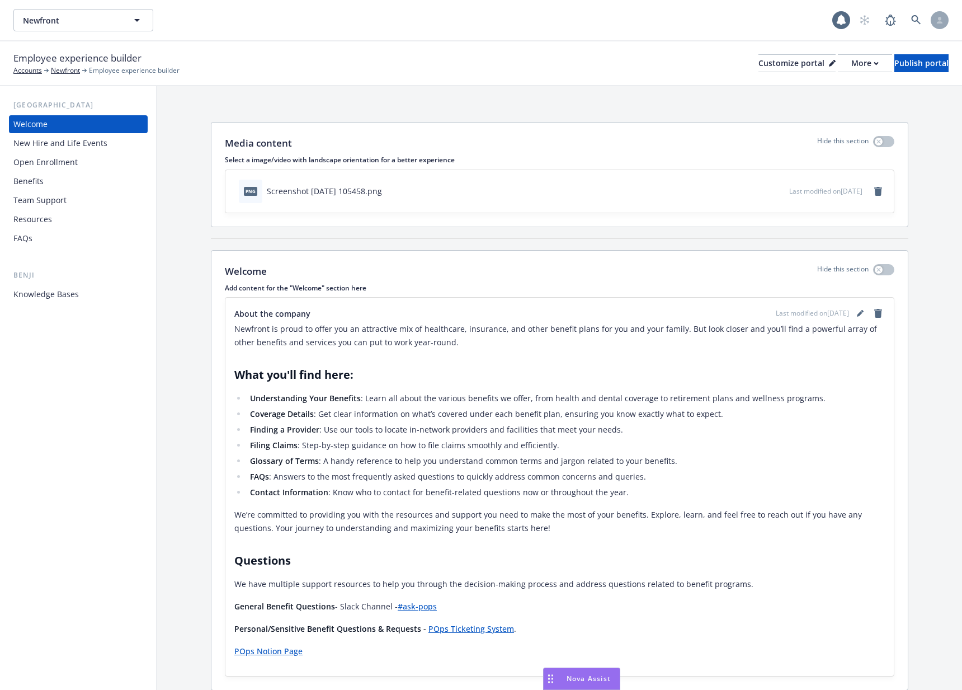
click at [60, 283] on div "Benji Knowledge Bases" at bounding box center [78, 287] width 139 height 34
click at [63, 287] on div "Knowledge Bases" at bounding box center [45, 294] width 65 height 18
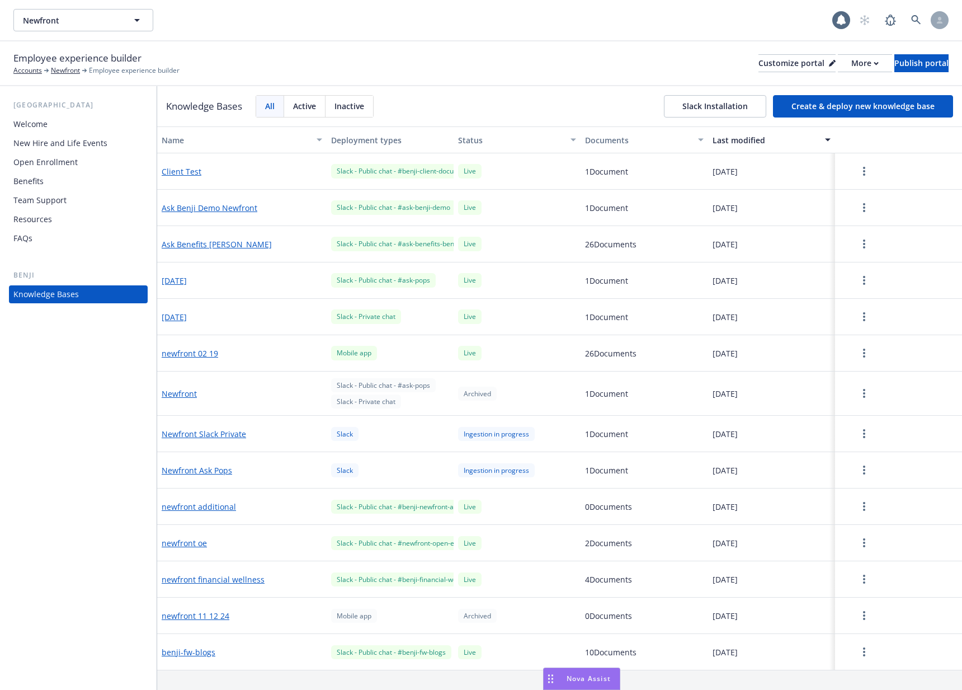
click at [890, 105] on button "Create & deploy new knowledge base" at bounding box center [863, 106] width 180 height 22
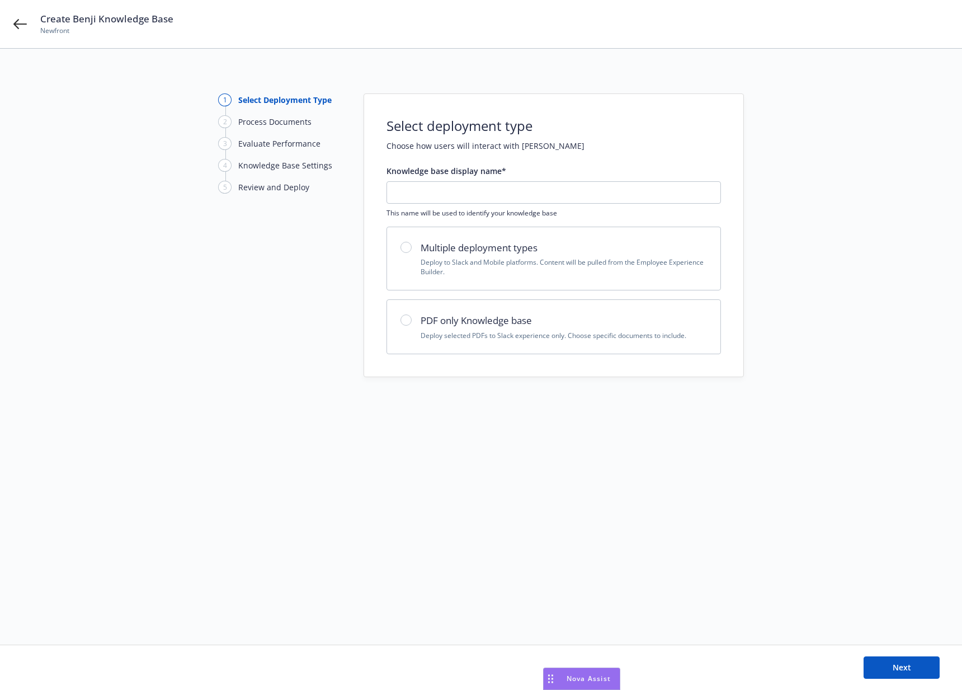
click at [423, 304] on div "PDF only Knowledge base Deploy selected PDFs to Slack experience only. Choose s…" at bounding box center [554, 327] width 334 height 54
radio input "true"
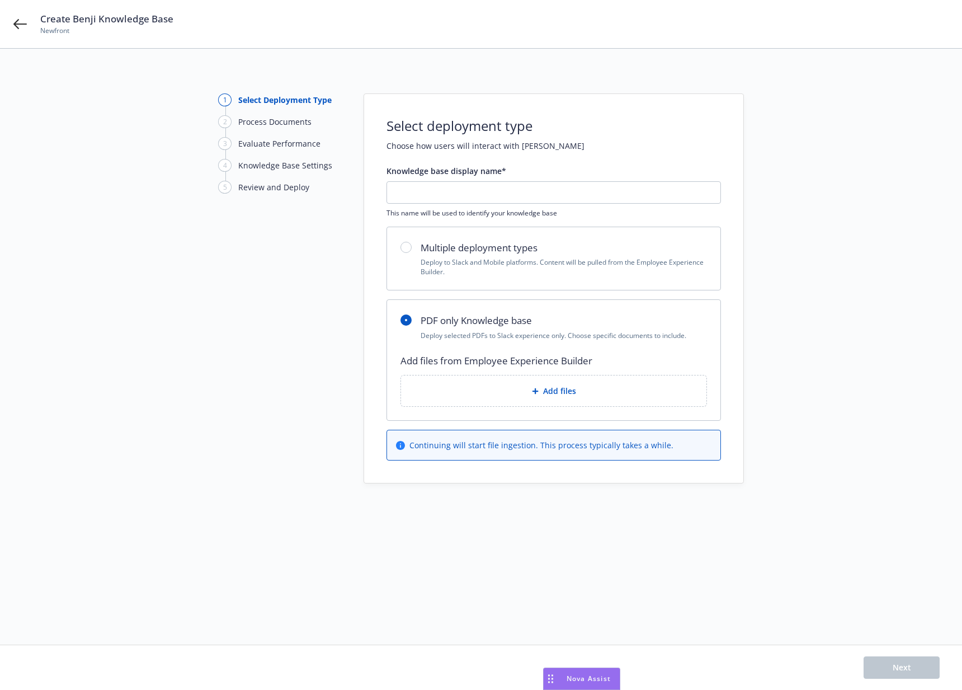
click at [505, 383] on div "Add files" at bounding box center [554, 390] width 306 height 31
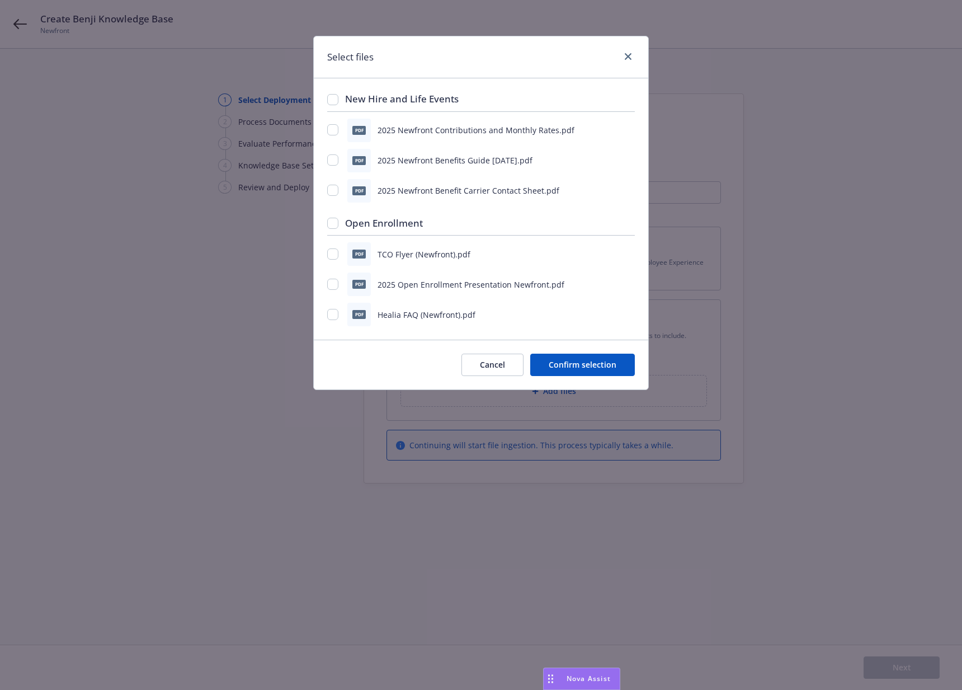
click at [332, 97] on div "New Hire and Life Events" at bounding box center [481, 102] width 308 height 20
click at [332, 97] on input "checkbox" at bounding box center [332, 99] width 11 height 11
checkbox input "true"
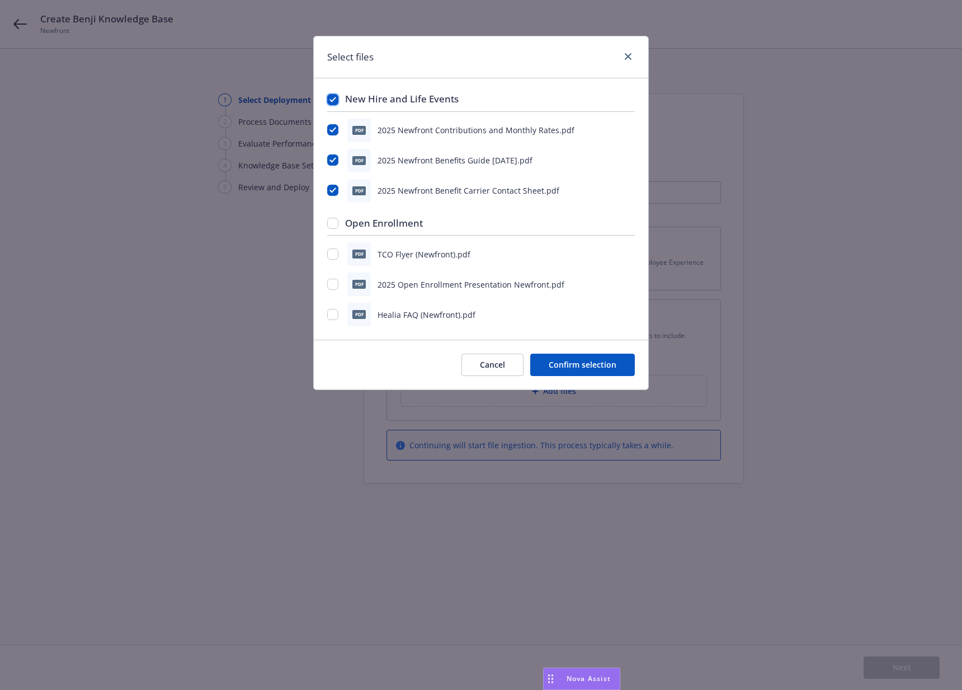
checkbox input "true"
click at [334, 225] on input "checkbox" at bounding box center [332, 223] width 11 height 11
checkbox input "true"
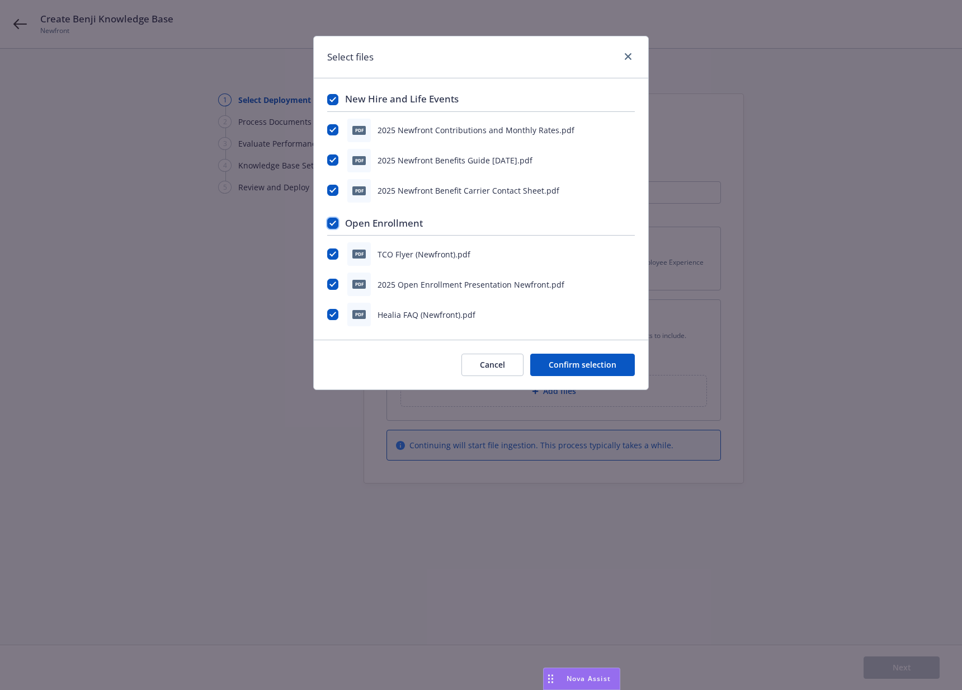
checkbox input "true"
click at [629, 59] on icon "close" at bounding box center [628, 56] width 7 height 7
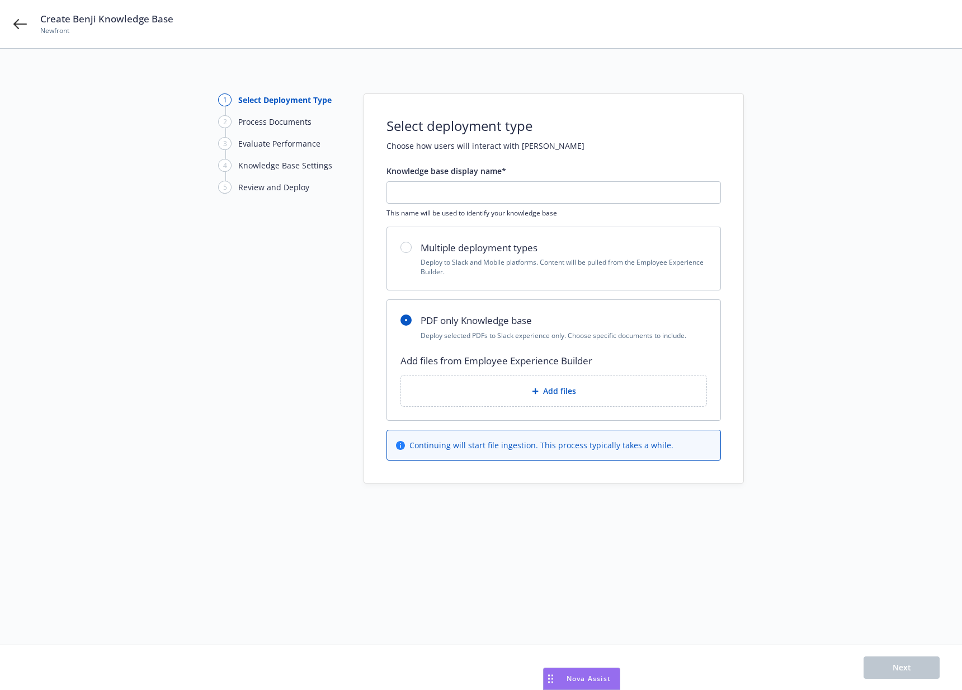
click at [326, 343] on div "1 Select Deployment Type 2 Process Documents 3 Evaluate Performance 4 Knowledge…" at bounding box center [279, 288] width 123 height 390
click at [545, 383] on div "Add files" at bounding box center [554, 390] width 306 height 31
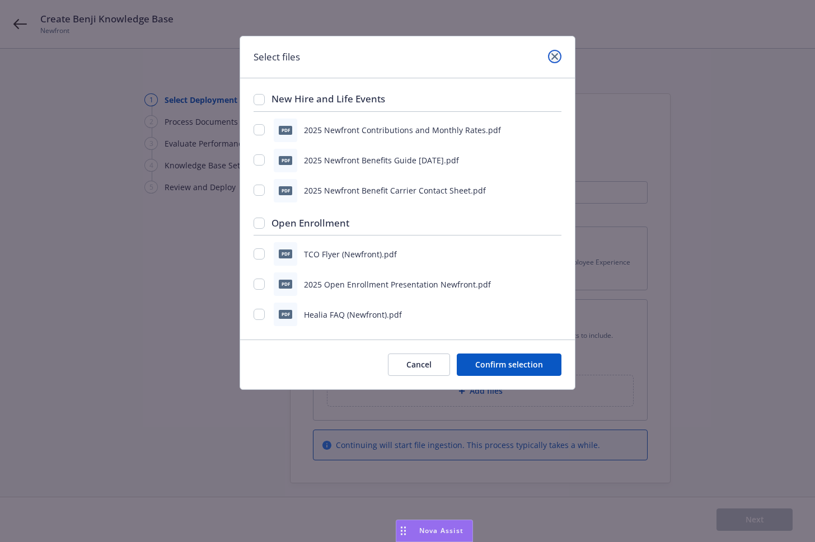
click at [555, 57] on icon "close" at bounding box center [554, 56] width 7 height 7
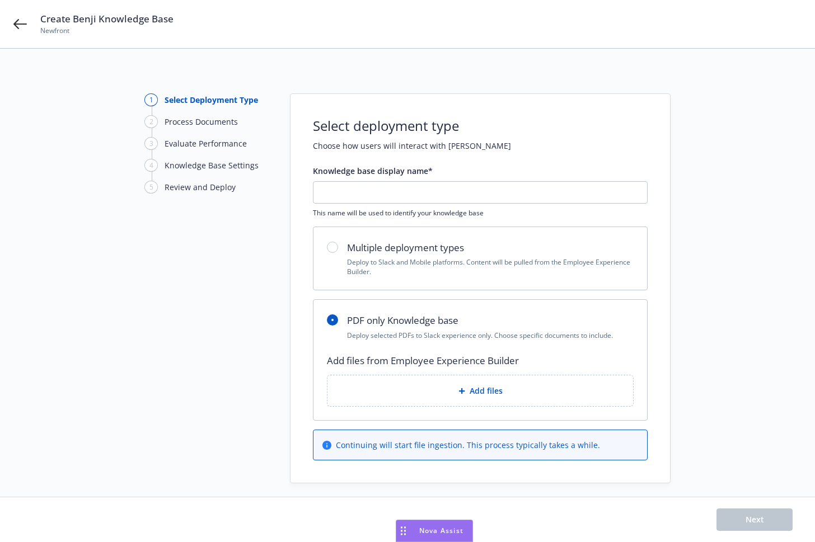
click at [480, 396] on span "Add files" at bounding box center [485, 391] width 33 height 12
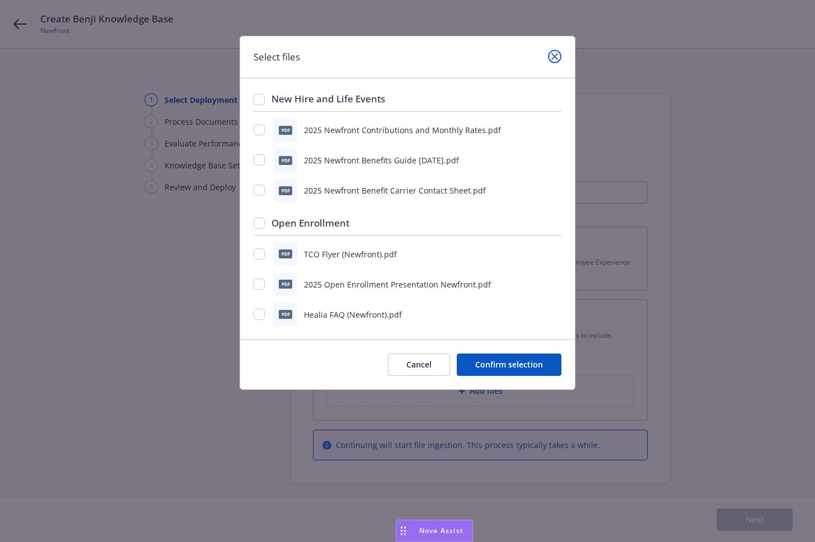
click at [554, 56] on icon "close" at bounding box center [554, 56] width 7 height 7
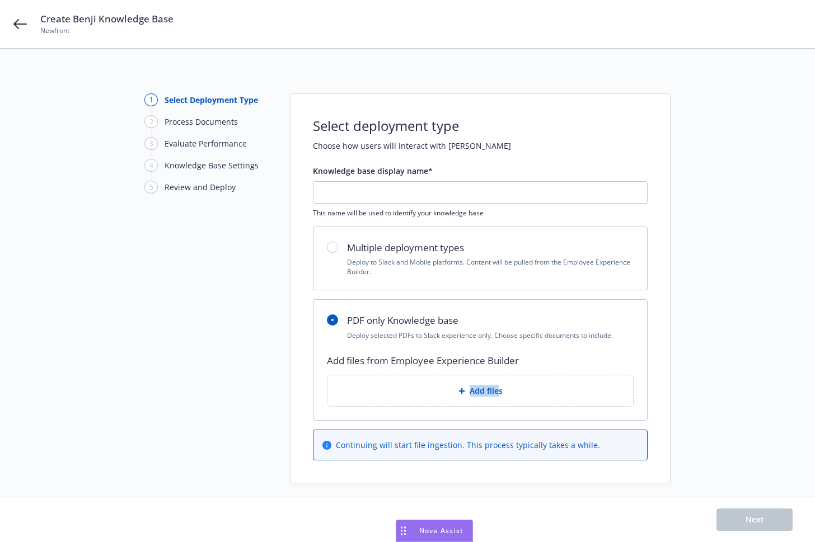
click at [495, 385] on div "Add files" at bounding box center [480, 390] width 306 height 31
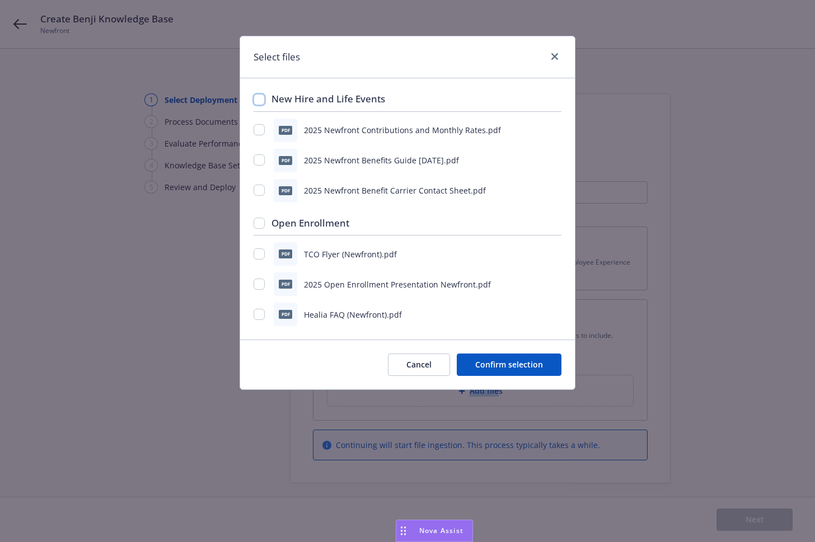
click at [259, 97] on input "checkbox" at bounding box center [258, 99] width 11 height 11
checkbox input "true"
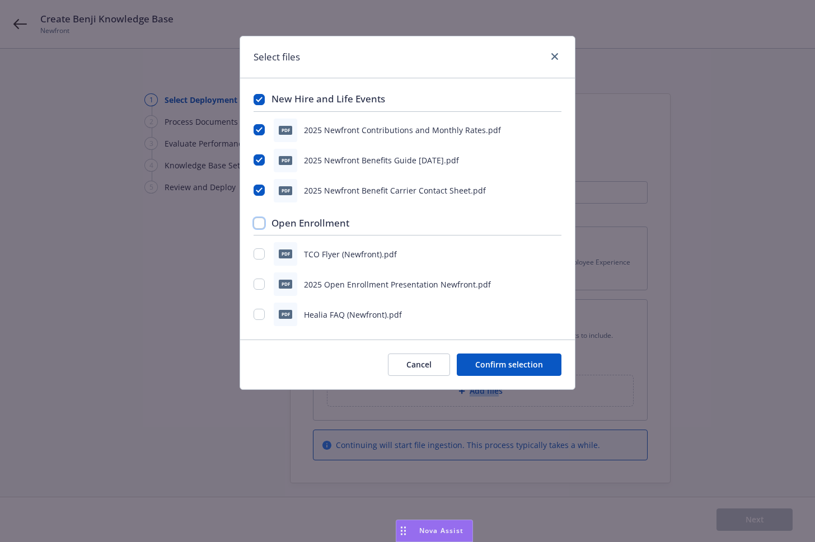
click at [260, 226] on input "checkbox" at bounding box center [258, 223] width 11 height 11
checkbox input "true"
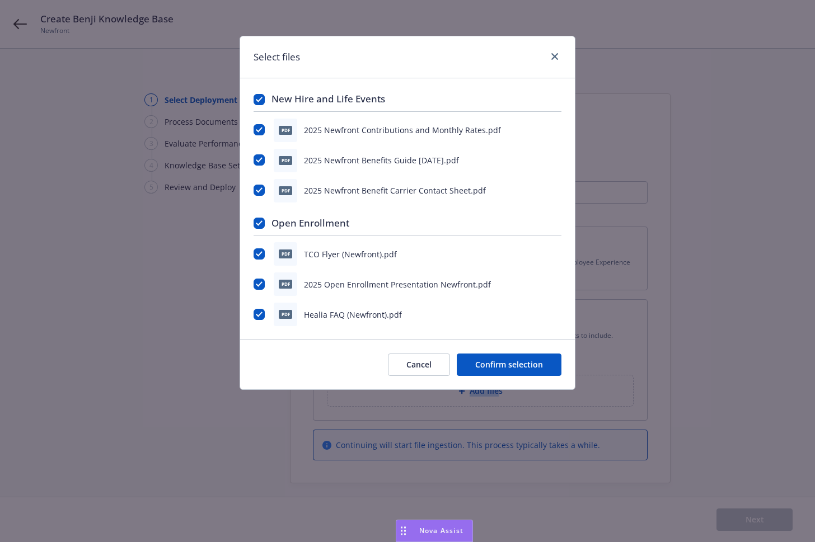
click at [422, 363] on button "Cancel" at bounding box center [419, 365] width 62 height 22
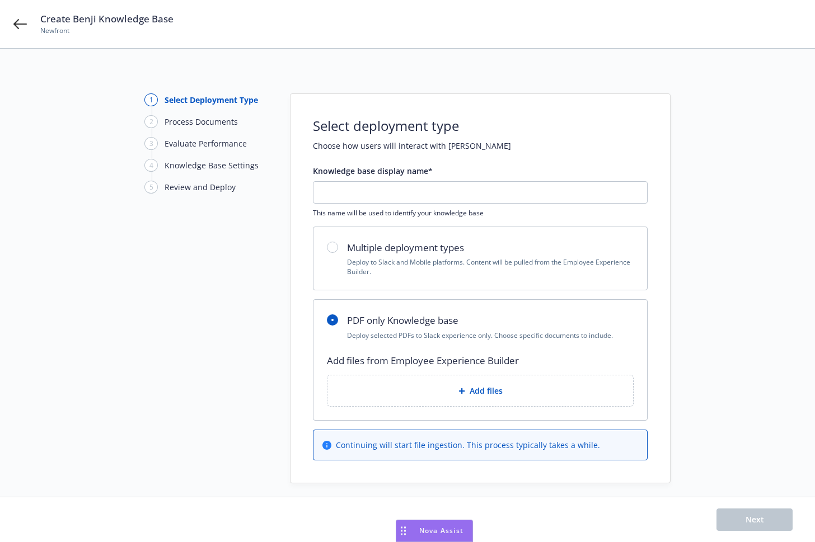
click at [651, 109] on div "Select deployment type Choose how users will interact with Benji Knowledge base…" at bounding box center [479, 288] width 379 height 389
click at [422, 394] on div "Add files" at bounding box center [480, 390] width 288 height 13
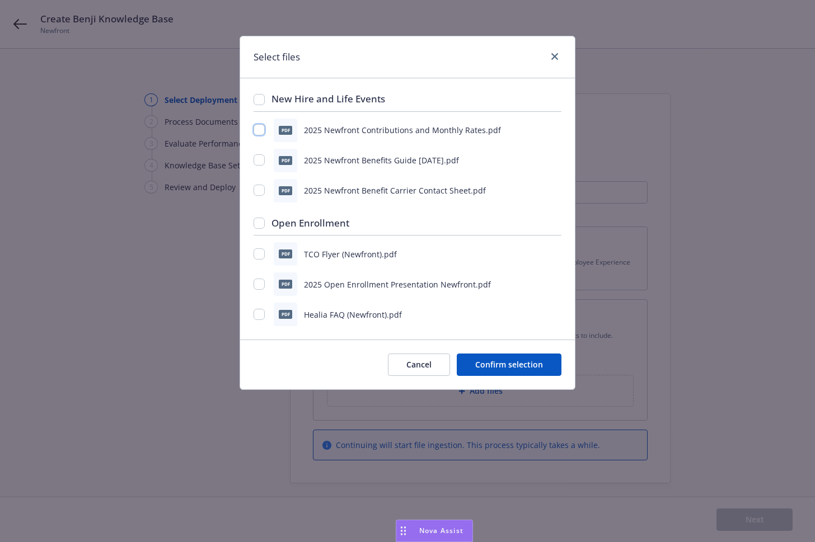
click at [258, 129] on input "checkbox" at bounding box center [258, 129] width 11 height 11
checkbox input "true"
click at [260, 158] on input "checkbox" at bounding box center [258, 159] width 11 height 11
checkbox input "true"
click at [260, 100] on input "checkbox" at bounding box center [258, 99] width 11 height 11
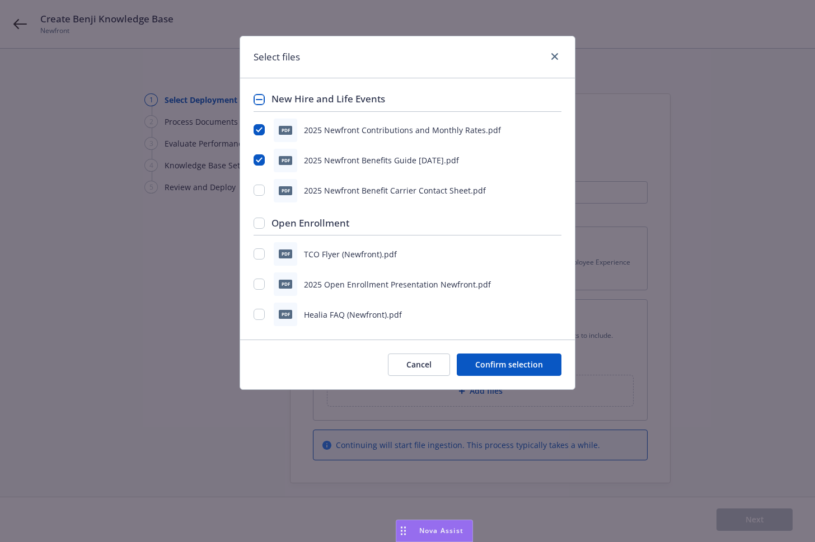
checkbox input "true"
click at [260, 101] on input "checkbox" at bounding box center [258, 99] width 11 height 11
checkbox input "false"
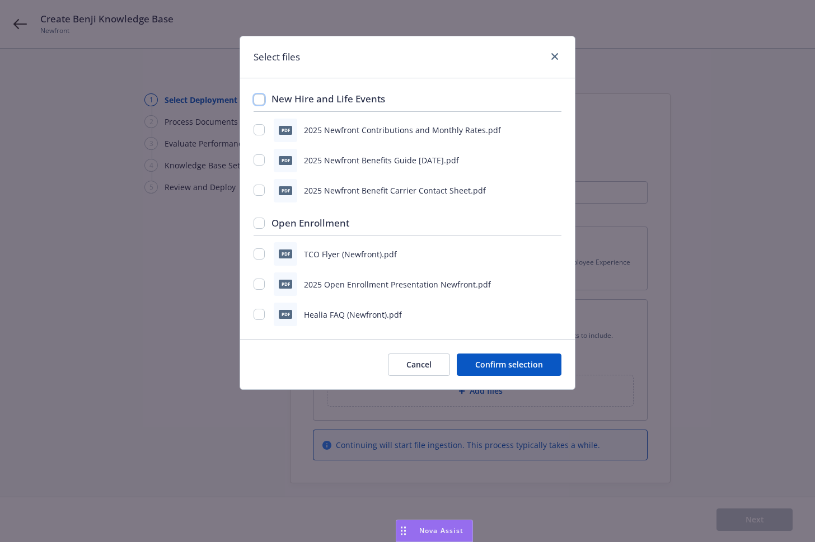
checkbox input "false"
click at [262, 222] on input "checkbox" at bounding box center [258, 223] width 11 height 11
checkbox input "true"
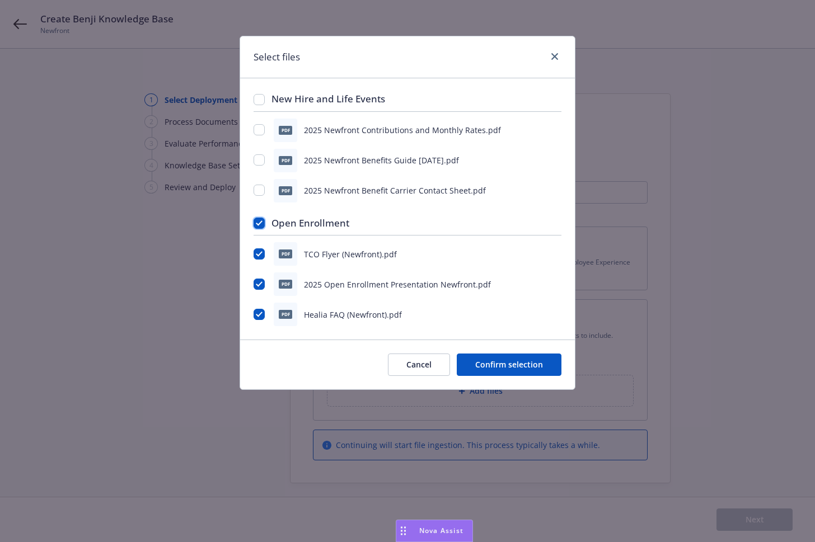
checkbox input "true"
click at [260, 100] on input "checkbox" at bounding box center [258, 99] width 11 height 11
checkbox input "true"
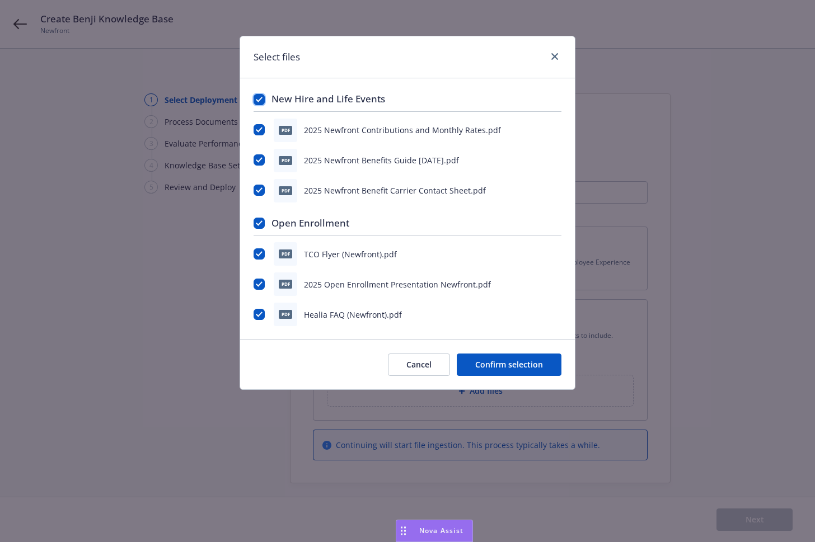
checkbox input "true"
click at [487, 364] on button "Confirm selection" at bounding box center [509, 365] width 105 height 22
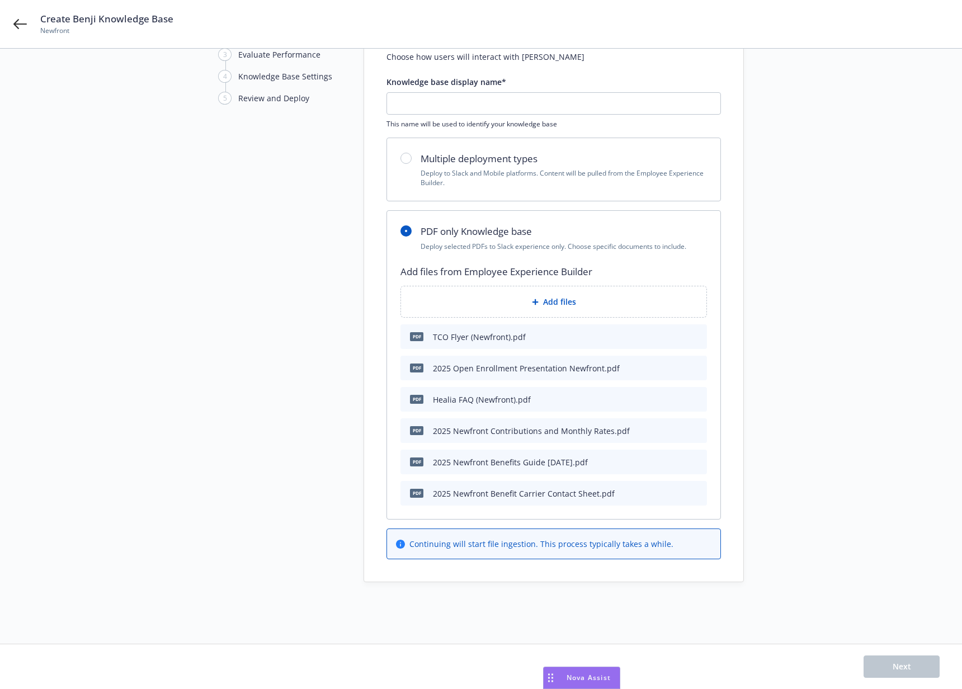
scroll to position [89, 0]
